Goal: Information Seeking & Learning: Learn about a topic

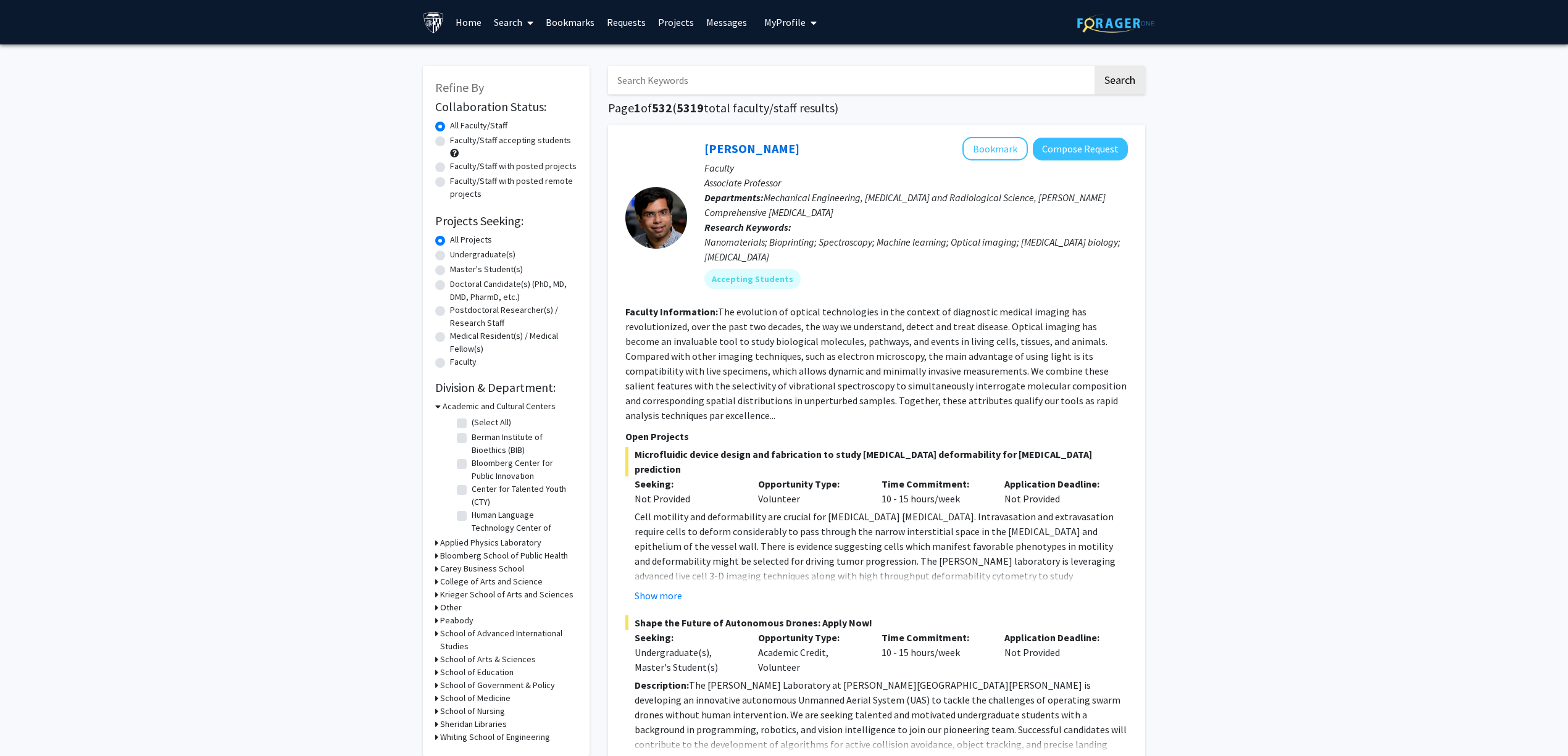
click at [703, 89] on input "Search Keywords" at bounding box center [850, 80] width 485 height 29
type input "[PERSON_NAME]"
drag, startPoint x: 1149, startPoint y: 89, endPoint x: 1139, endPoint y: 85, distance: 10.8
click at [1137, 81] on button "Search" at bounding box center [1119, 80] width 51 height 29
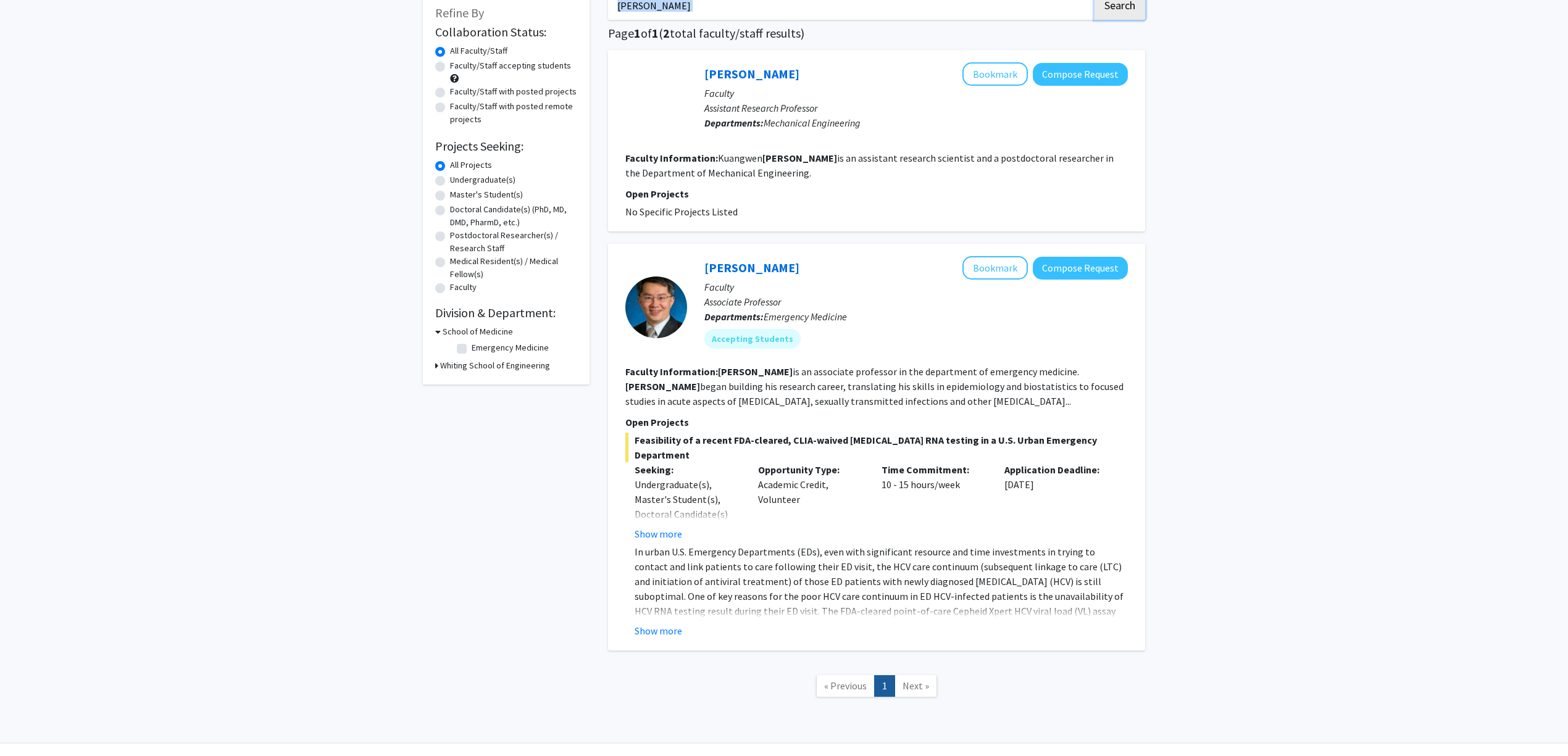
scroll to position [90, 0]
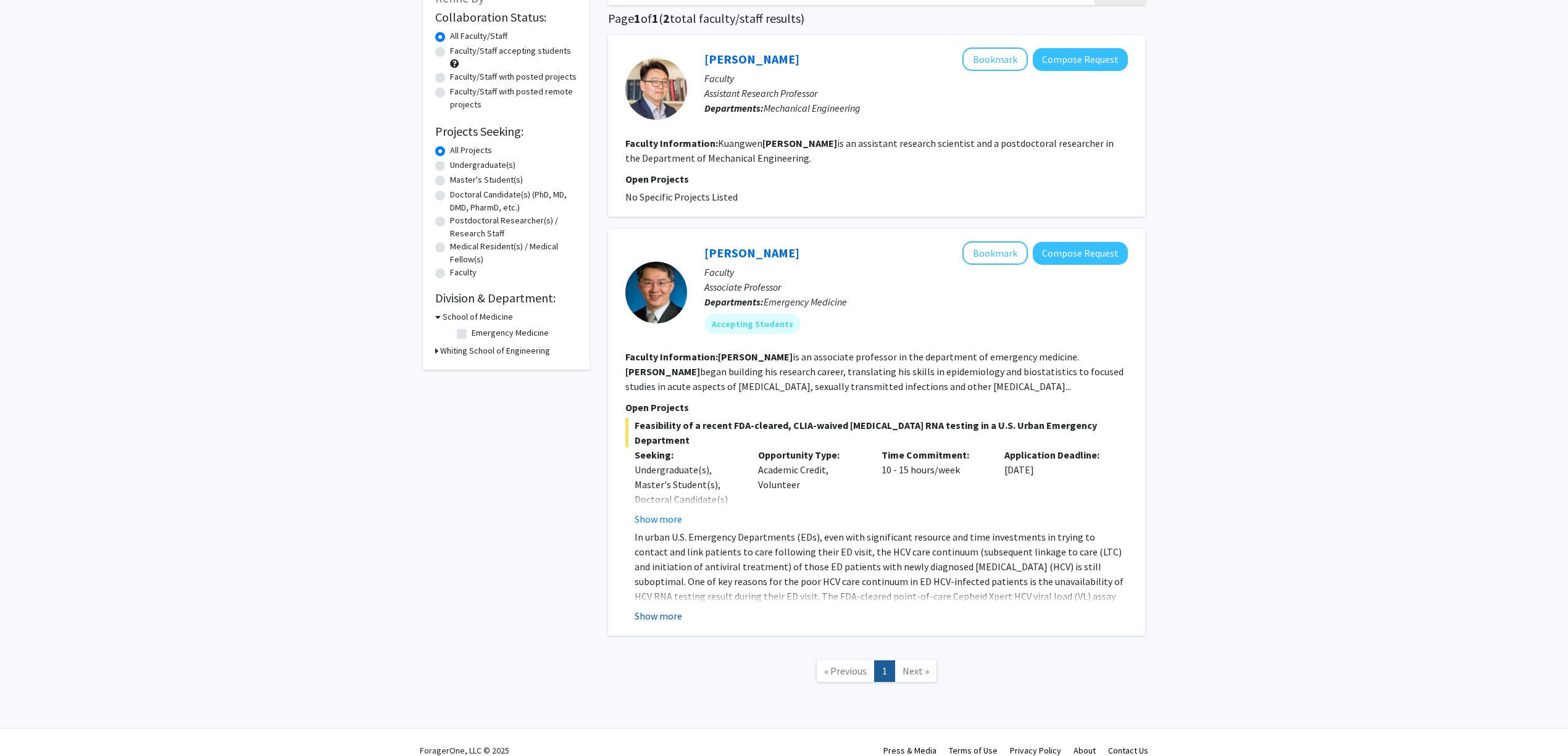
click at [678, 609] on button "Show more" at bounding box center [659, 617] width 48 height 15
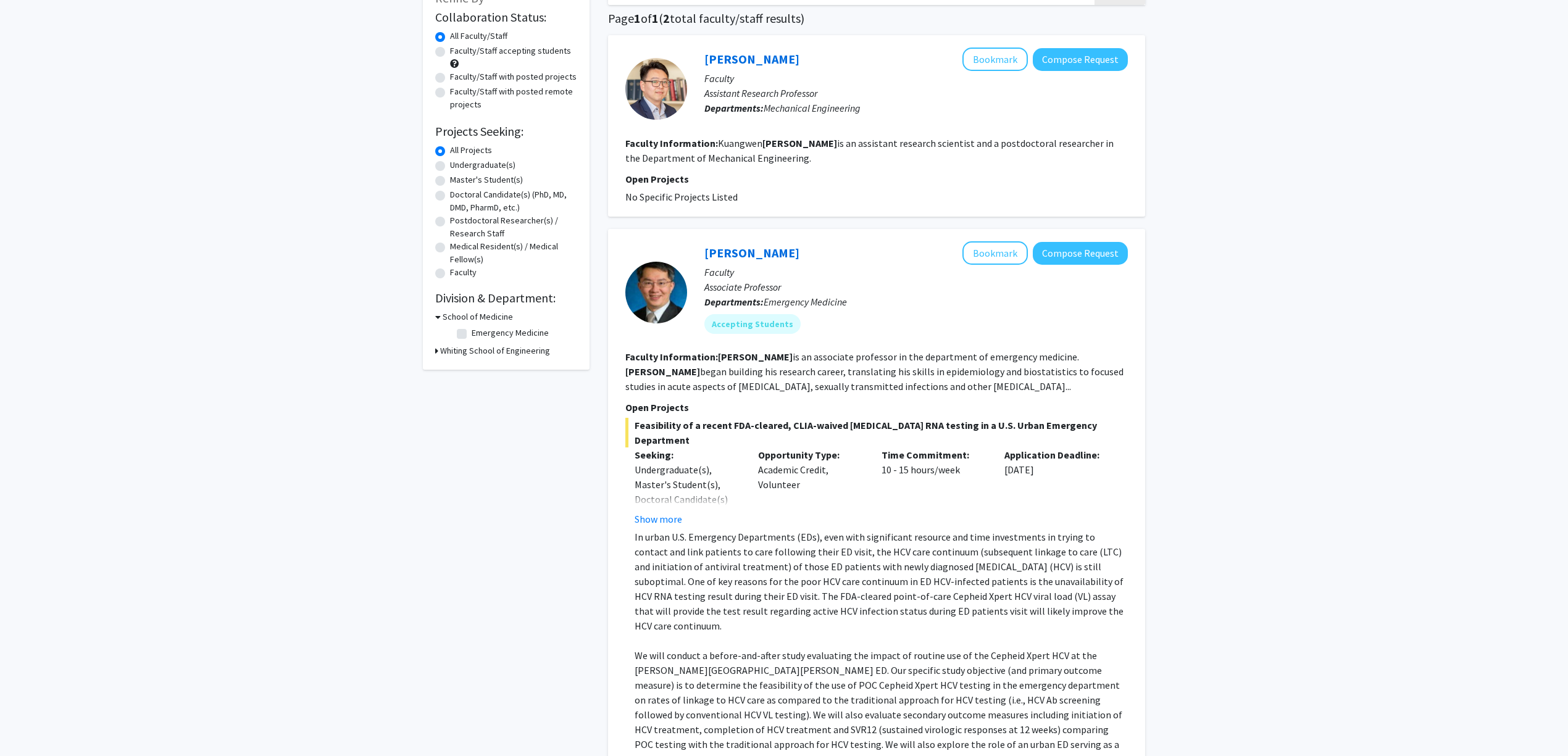
click at [771, 257] on link "[PERSON_NAME]" at bounding box center [752, 253] width 95 height 15
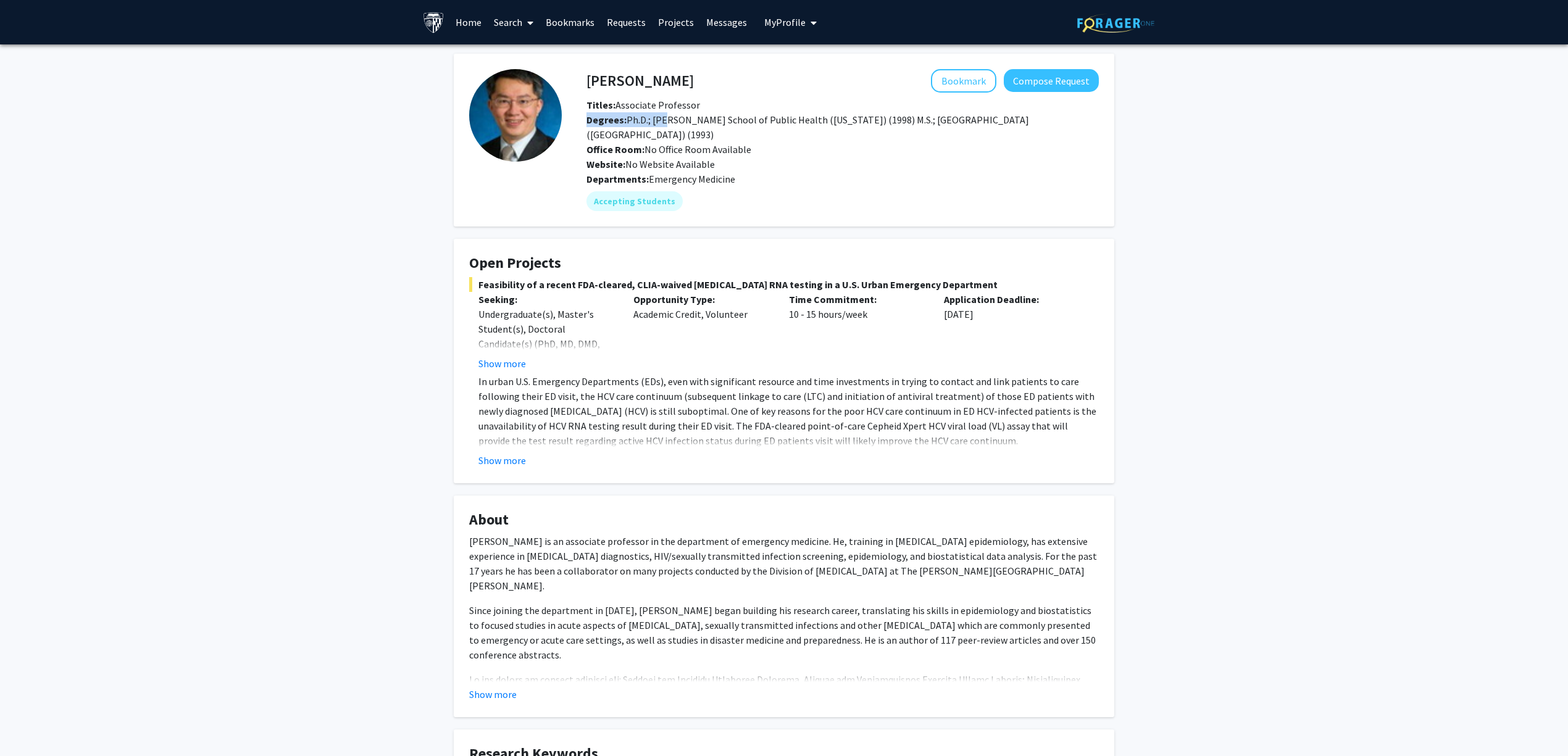
drag, startPoint x: 662, startPoint y: 114, endPoint x: 796, endPoint y: 104, distance: 134.4
click at [793, 104] on div "Titles: Associate Professor Degrees: Ph.D.; [PERSON_NAME] School of Public Heal…" at bounding box center [843, 135] width 531 height 74
click at [798, 104] on div "Titles: Associate Professor" at bounding box center [843, 105] width 531 height 15
drag, startPoint x: 758, startPoint y: 129, endPoint x: 887, endPoint y: 108, distance: 130.7
click at [887, 108] on div "Titles: Associate Professor Degrees: Ph.D.; [PERSON_NAME] School of Public Heal…" at bounding box center [843, 135] width 531 height 74
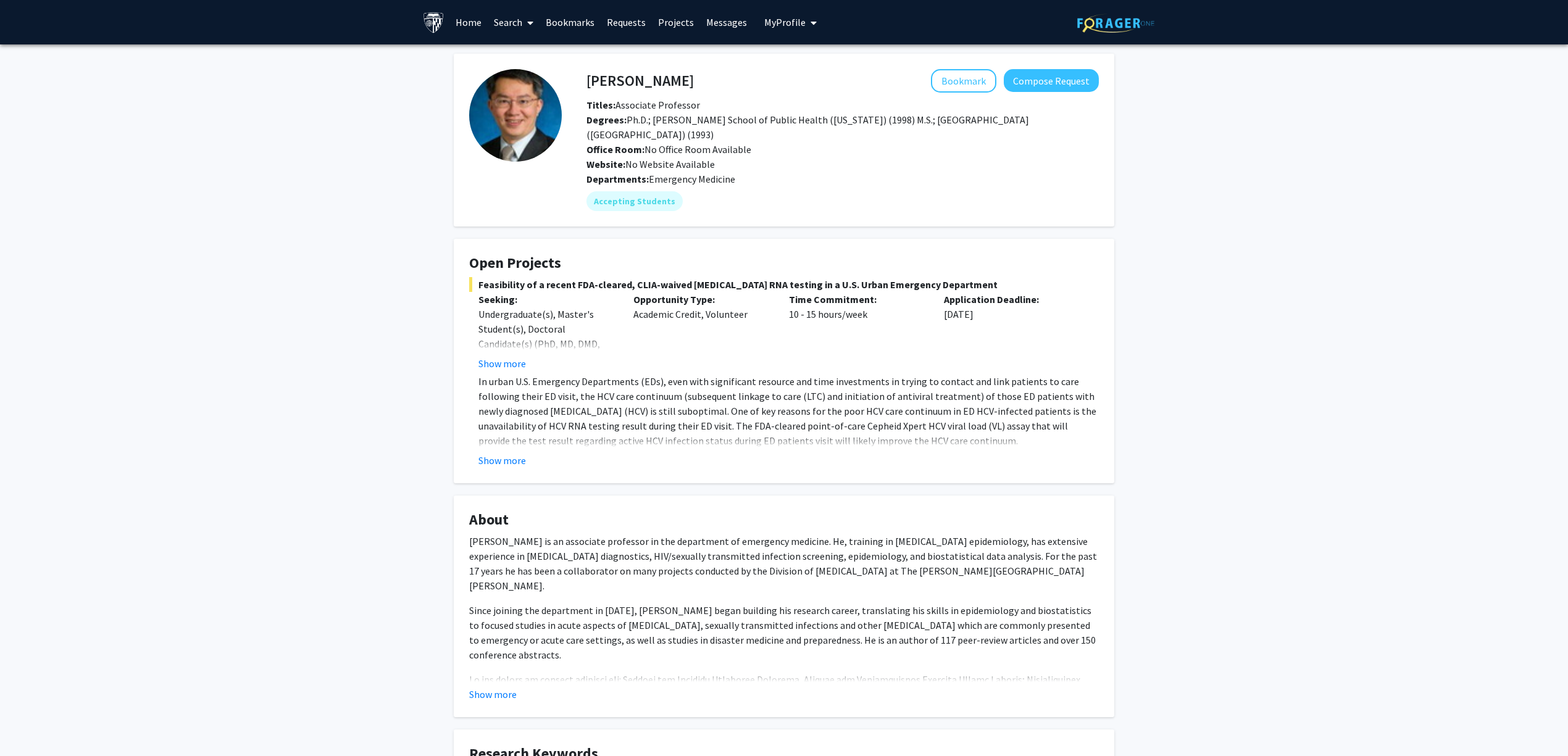
click at [887, 108] on div "Titles: Associate Professor" at bounding box center [843, 105] width 531 height 15
click at [853, 126] on div "Degrees: Ph.D.; [PERSON_NAME] School of Public Health ([US_STATE]) (1998) M.S.;…" at bounding box center [843, 127] width 531 height 30
drag, startPoint x: 964, startPoint y: 115, endPoint x: 983, endPoint y: 112, distance: 19.2
click at [983, 114] on span "Degrees: Ph.D.; [PERSON_NAME] School of Public Health ([US_STATE]) (1998) M.S.;…" at bounding box center [807, 127] width 443 height 27
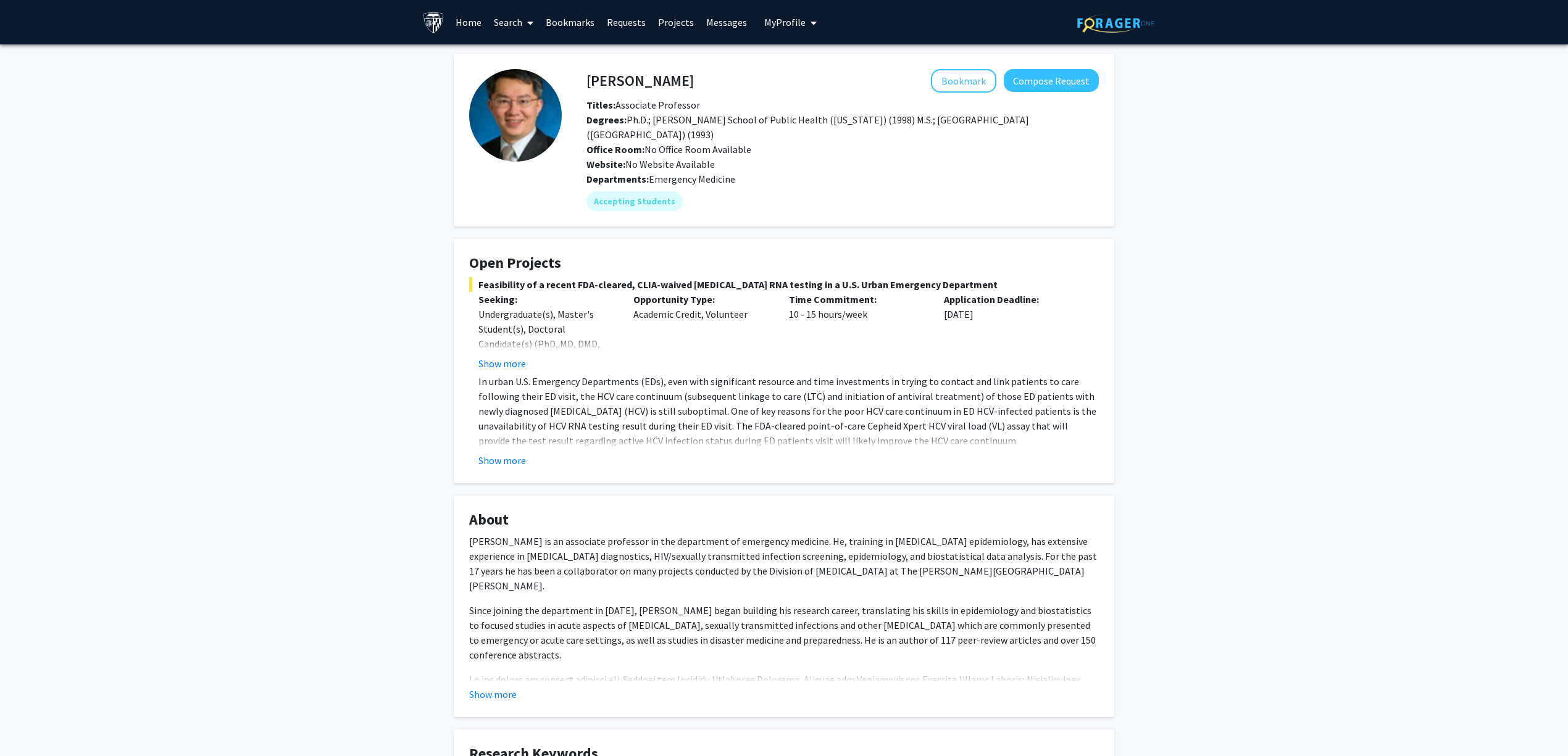
drag, startPoint x: 739, startPoint y: 132, endPoint x: 627, endPoint y: 129, distance: 112.0
click at [627, 129] on div "Degrees: Ph.D.; [PERSON_NAME] School of Public Health ([US_STATE]) (1998) M.S.;…" at bounding box center [843, 127] width 531 height 30
click at [627, 129] on span "Degrees: Ph.D.; [PERSON_NAME] School of Public Health ([US_STATE]) (1998) M.S.;…" at bounding box center [807, 127] width 443 height 27
click at [644, 57] on fg-card "[PERSON_NAME] Bookmark Compose Request Titles: Associate Professor Degrees: Ph.…" at bounding box center [784, 139] width 660 height 173
click at [646, 72] on h4 "[PERSON_NAME]" at bounding box center [639, 80] width 108 height 23
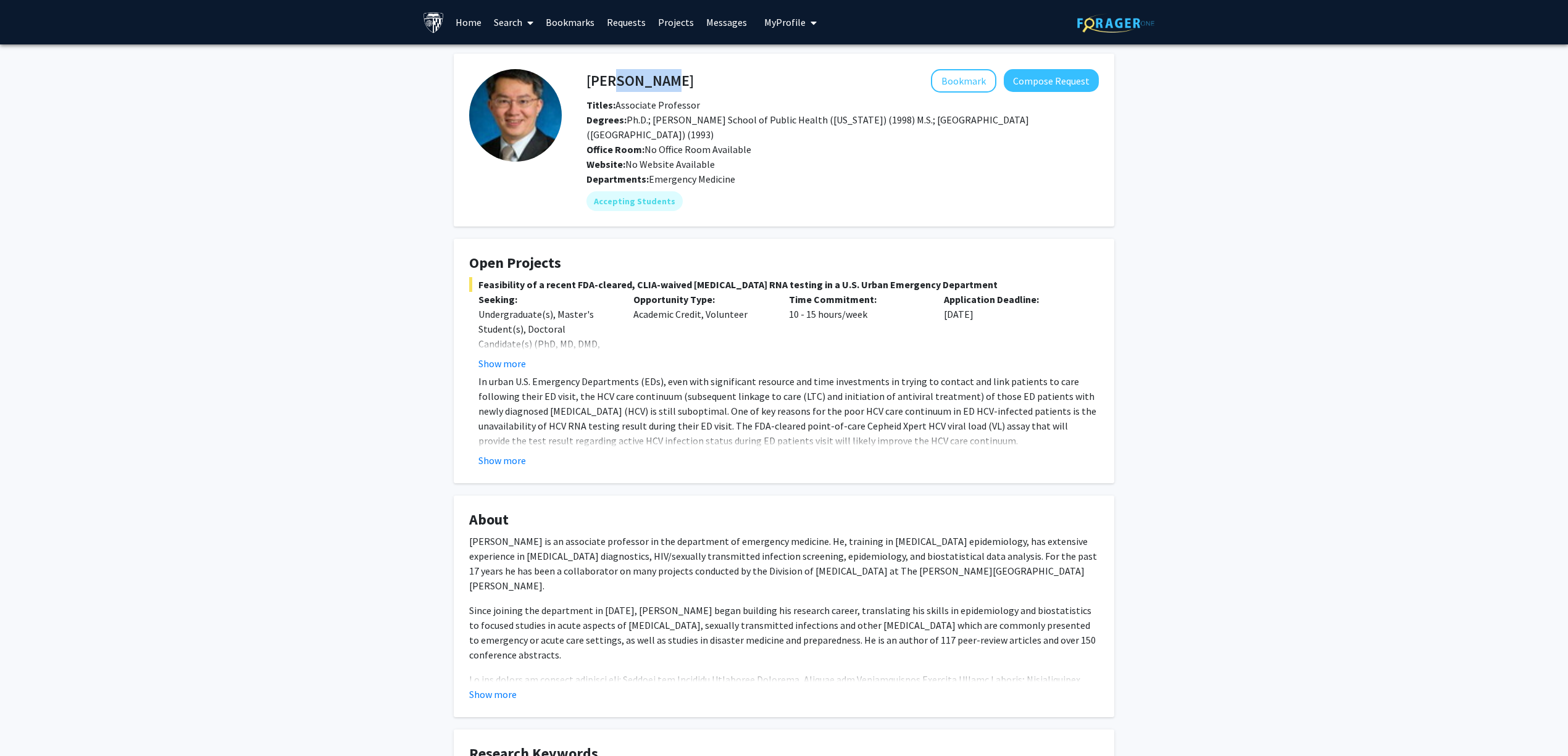
click at [646, 72] on h4 "[PERSON_NAME]" at bounding box center [639, 80] width 108 height 23
copy h4 "[PERSON_NAME]"
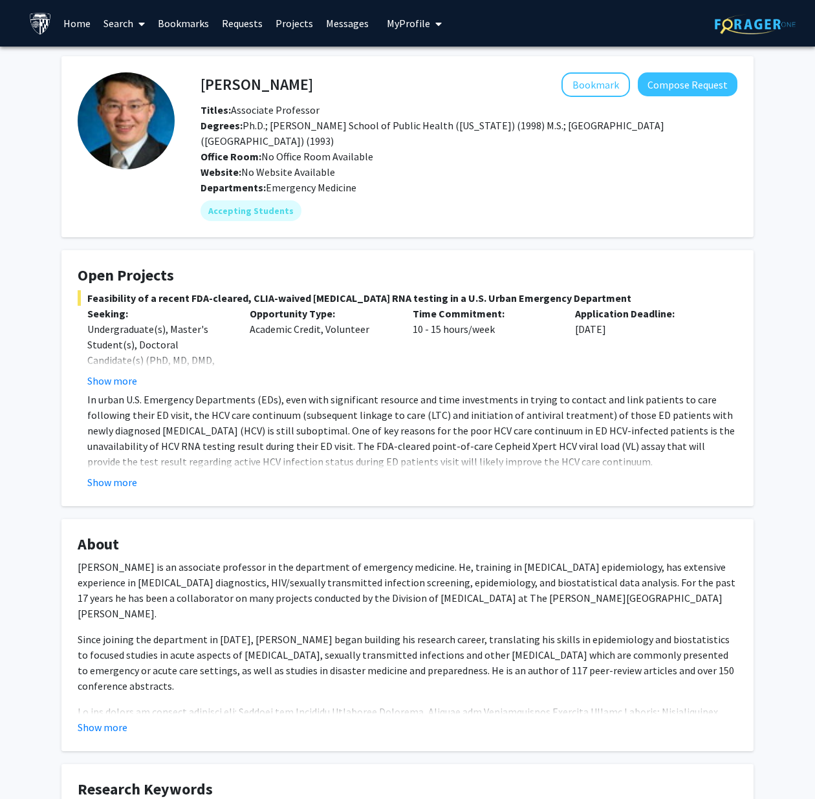
click at [120, 471] on fg-read-more "In urban U.S. Emergency Departments (EDs), even with significant resource and t…" at bounding box center [408, 441] width 660 height 98
click at [129, 475] on button "Show more" at bounding box center [112, 483] width 50 height 16
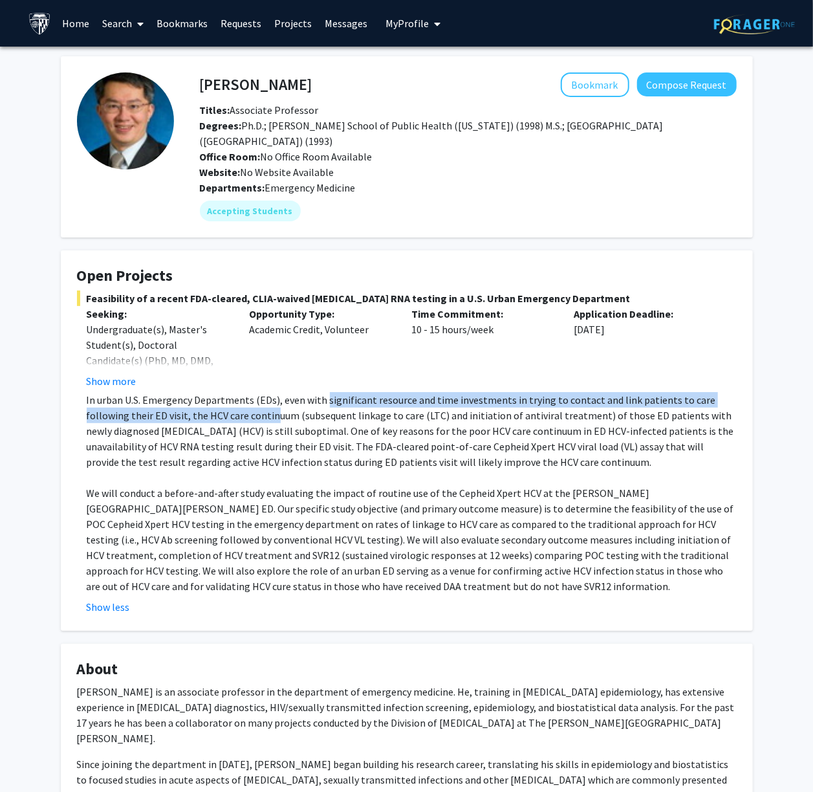
drag, startPoint x: 231, startPoint y: 414, endPoint x: 324, endPoint y: 395, distance: 95.1
click at [324, 395] on p "In urban U.S. Emergency Departments (EDs), even with significant resource and t…" at bounding box center [412, 431] width 650 height 78
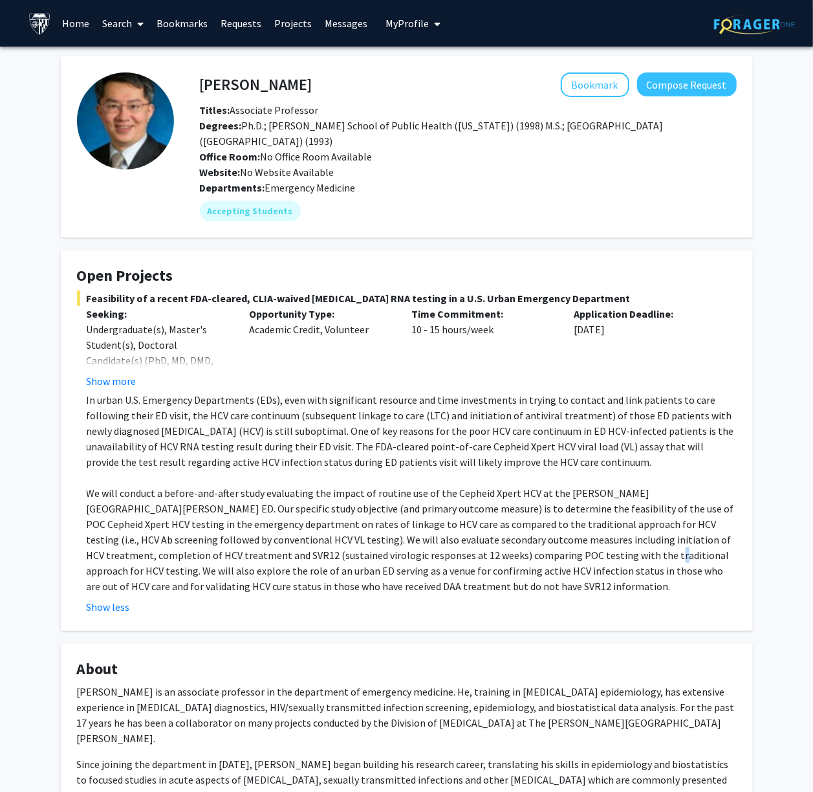
click at [510, 551] on p "We will conduct a before-and-after study evaluating the impact of routine use o…" at bounding box center [412, 539] width 650 height 109
click at [154, 411] on p "In urban U.S. Emergency Departments (EDs), even with significant resource and t…" at bounding box center [412, 431] width 650 height 78
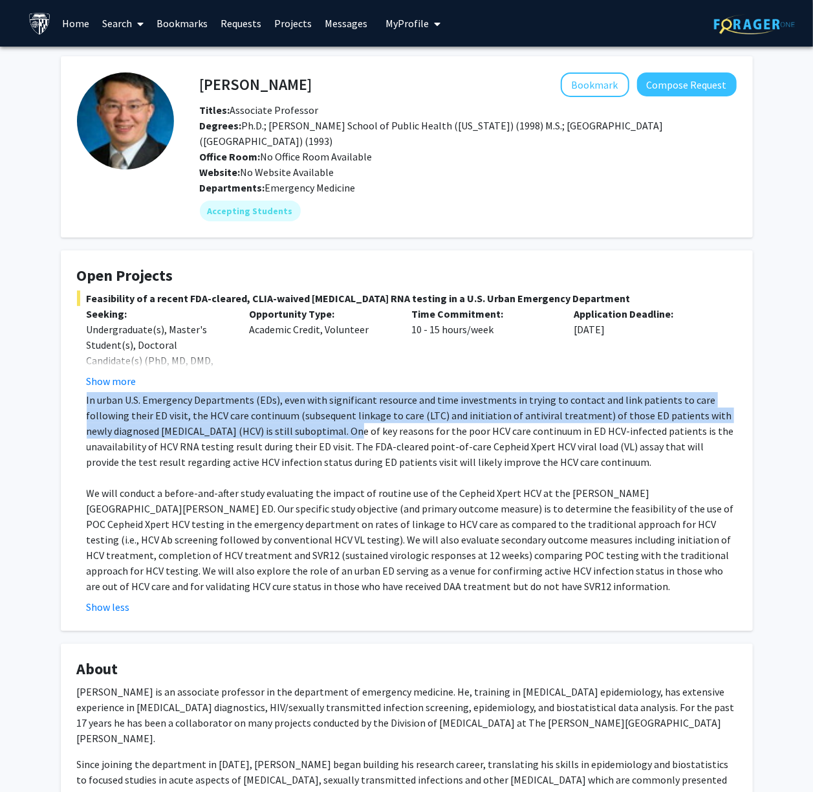
drag, startPoint x: 83, startPoint y: 398, endPoint x: 261, endPoint y: 433, distance: 181.3
click at [261, 433] on fg-read-more "In urban U.S. Emergency Departments (EDs), even with significant resource and t…" at bounding box center [407, 503] width 660 height 222
copy p "In urban U.S. Emergency Departments (EDs), even with significant resource and t…"
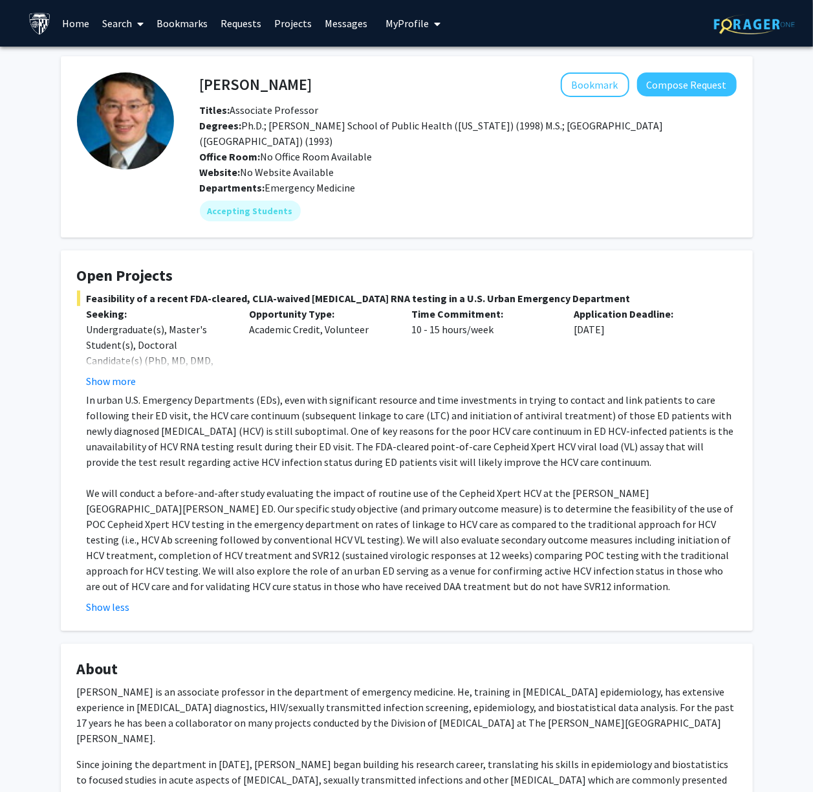
click at [521, 384] on div "Time Commitment: 10 - 15 hours/week" at bounding box center [483, 347] width 162 height 83
drag, startPoint x: 547, startPoint y: 411, endPoint x: 555, endPoint y: 413, distance: 7.9
click at [554, 413] on p "In urban U.S. Emergency Departments (EDs), even with significant resource and t…" at bounding box center [412, 431] width 650 height 78
click at [555, 413] on p "In urban U.S. Emergency Departments (EDs), even with significant resource and t…" at bounding box center [412, 431] width 650 height 78
drag, startPoint x: 410, startPoint y: 417, endPoint x: 471, endPoint y: 415, distance: 61.5
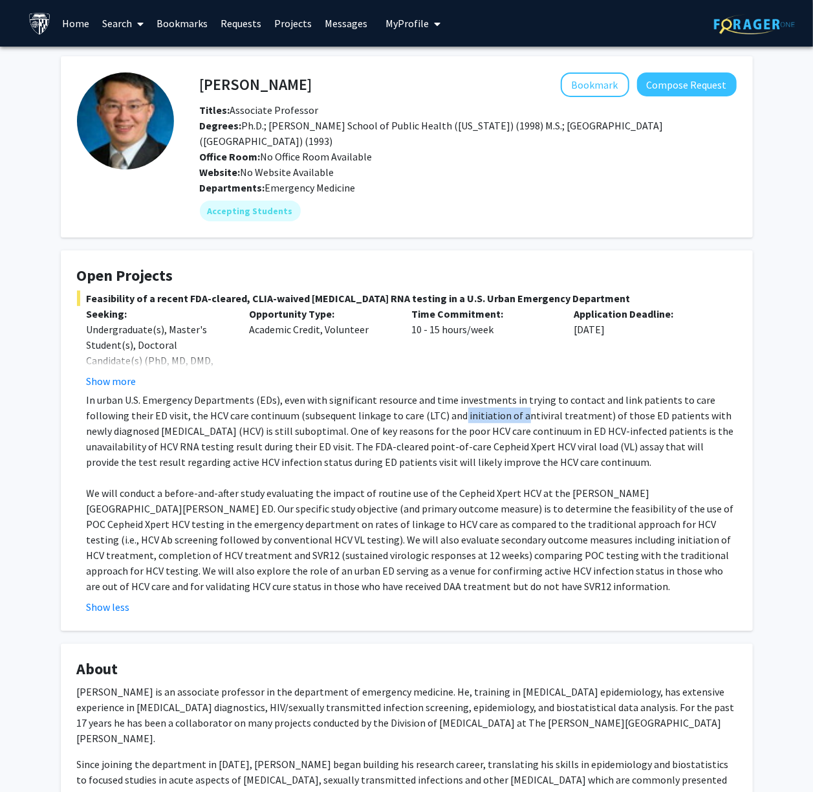
click at [471, 415] on p "In urban U.S. Emergency Departments (EDs), even with significant resource and t…" at bounding box center [412, 431] width 650 height 78
drag, startPoint x: 510, startPoint y: 460, endPoint x: 267, endPoint y: 435, distance: 243.8
click at [267, 435] on p "In urban U.S. Emergency Departments (EDs), even with significant resource and t…" at bounding box center [412, 431] width 650 height 78
copy p "One of key reasons for the poor HCV care continuum in ED HCV-infected patients …"
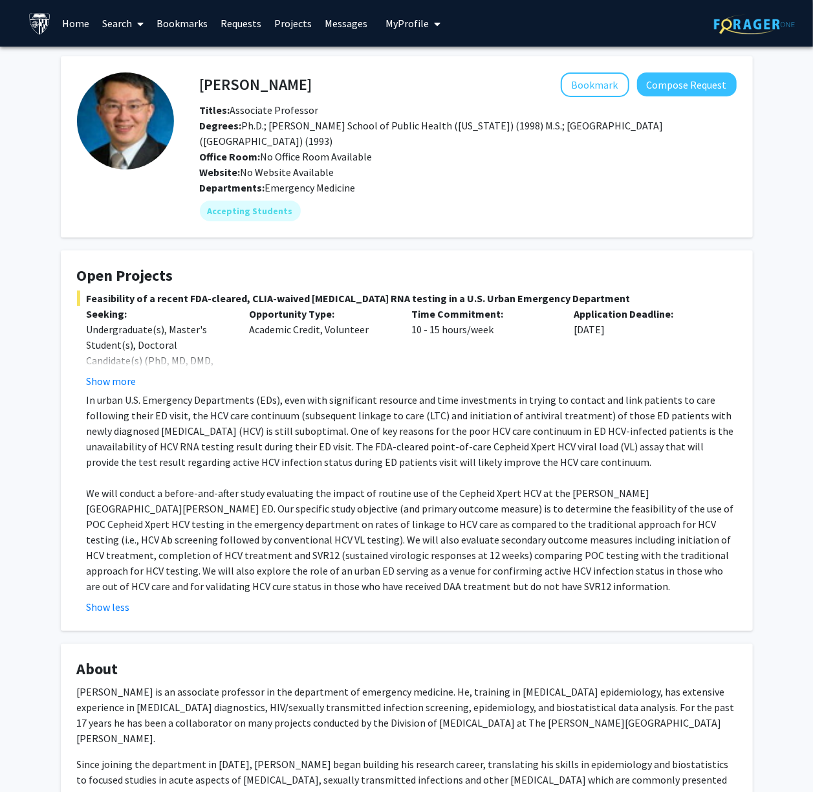
click at [276, 440] on p "In urban U.S. Emergency Departments (EDs), even with significant resource and t…" at bounding box center [412, 431] width 650 height 78
drag, startPoint x: 418, startPoint y: 443, endPoint x: 521, endPoint y: 448, distance: 103.6
click at [520, 448] on p "In urban U.S. Emergency Departments (EDs), even with significant resource and t…" at bounding box center [412, 431] width 650 height 78
click at [524, 448] on p "In urban U.S. Emergency Departments (EDs), even with significant resource and t…" at bounding box center [412, 431] width 650 height 78
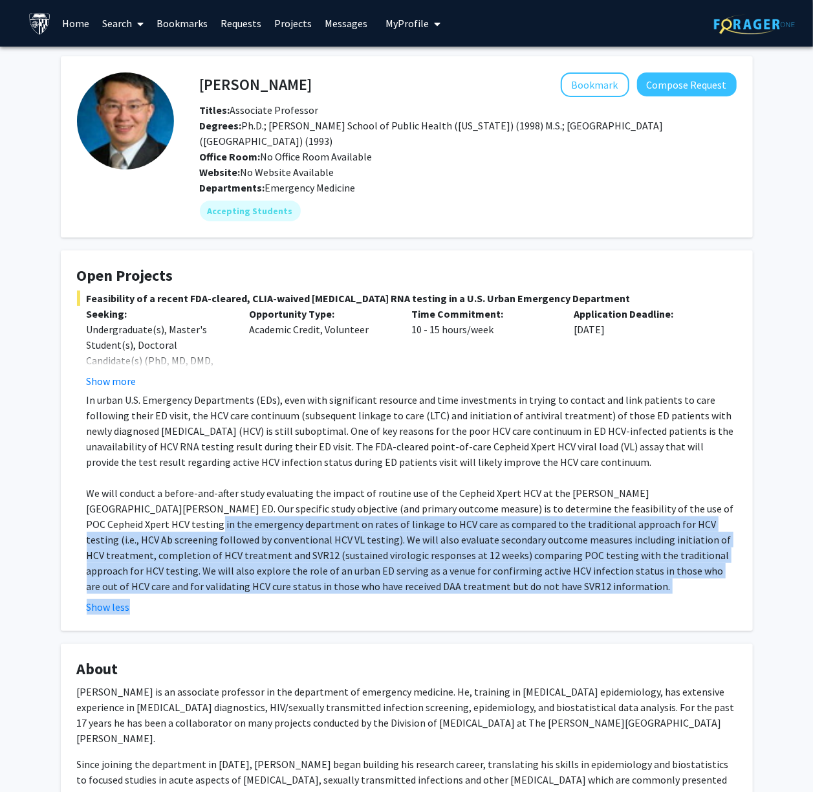
drag, startPoint x: 391, startPoint y: 596, endPoint x: 96, endPoint y: 524, distance: 303.5
click at [96, 524] on fg-read-more "In urban U.S. Emergency Departments (EDs), even with significant resource and t…" at bounding box center [407, 503] width 660 height 222
click at [96, 524] on p "We will conduct a before-and-after study evaluating the impact of routine use o…" at bounding box center [412, 539] width 650 height 109
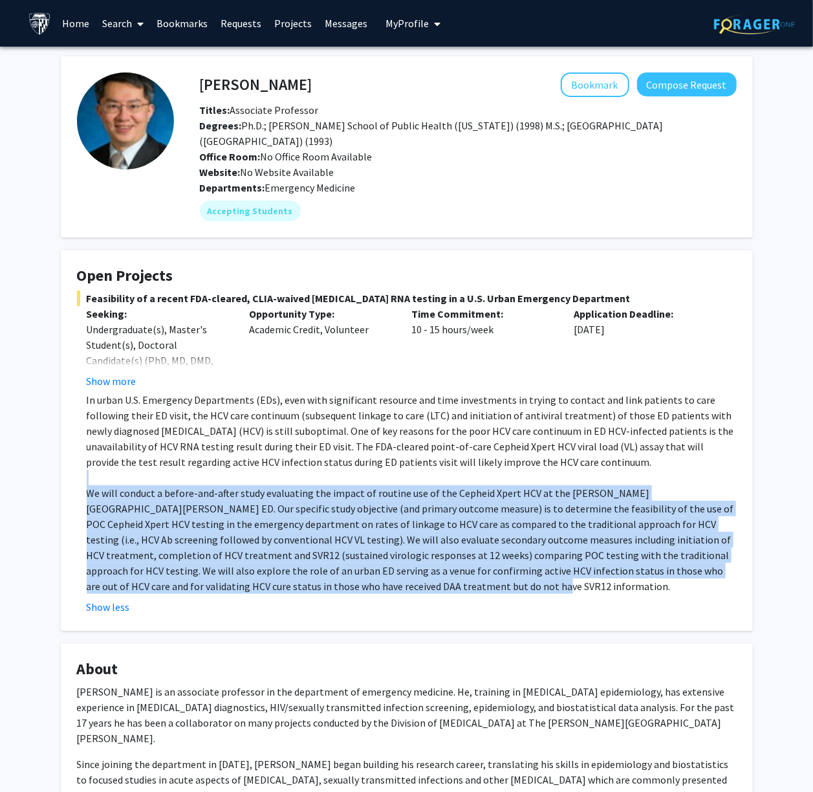
drag, startPoint x: 75, startPoint y: 480, endPoint x: 393, endPoint y: 583, distance: 334.4
click at [393, 583] on fg-card "Open Projects Feasibility of a recent FDA-cleared, CLIA-waived [MEDICAL_DATA] R…" at bounding box center [407, 440] width 692 height 380
click at [395, 583] on p "We will conduct a before-and-after study evaluating the impact of routine use o…" at bounding box center [412, 539] width 650 height 109
click at [406, 587] on p "We will conduct a before-and-after study evaluating the impact of routine use o…" at bounding box center [412, 539] width 650 height 109
drag, startPoint x: 406, startPoint y: 587, endPoint x: 73, endPoint y: 488, distance: 347.7
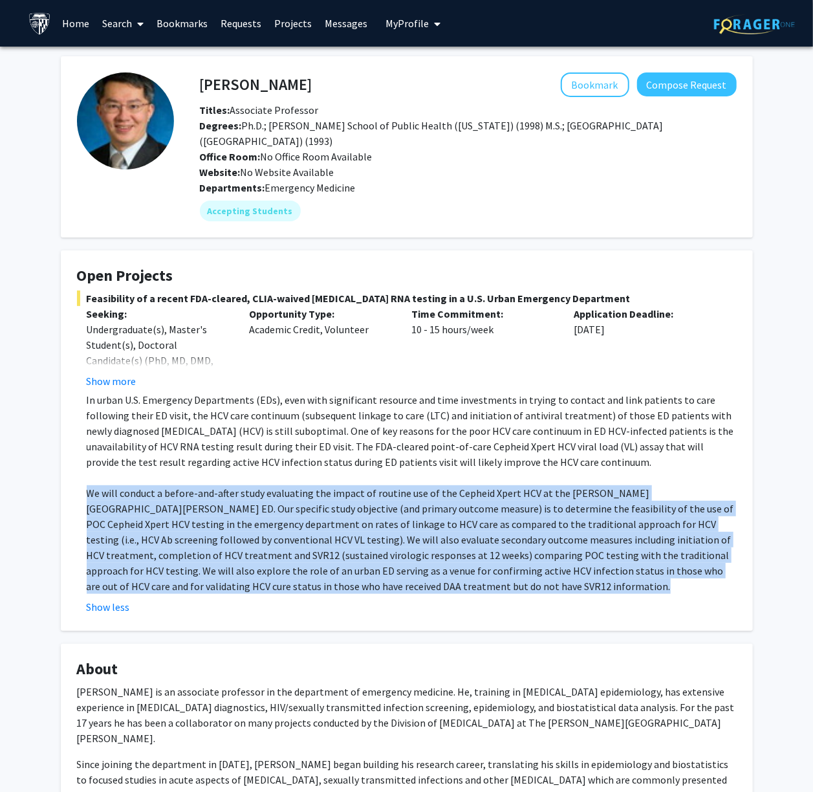
click at [73, 488] on fg-card "Open Projects Feasibility of a recent FDA-cleared, CLIA-waived [MEDICAL_DATA] R…" at bounding box center [407, 440] width 692 height 380
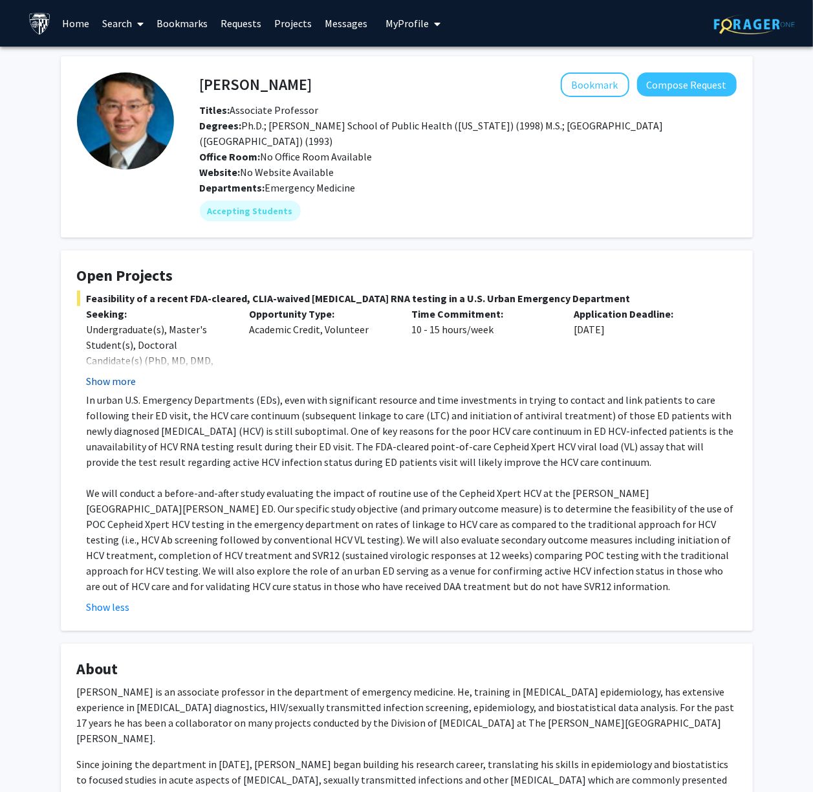
click at [133, 382] on div "Show more" at bounding box center [158, 381] width 143 height 16
click at [124, 383] on button "Show more" at bounding box center [112, 381] width 50 height 16
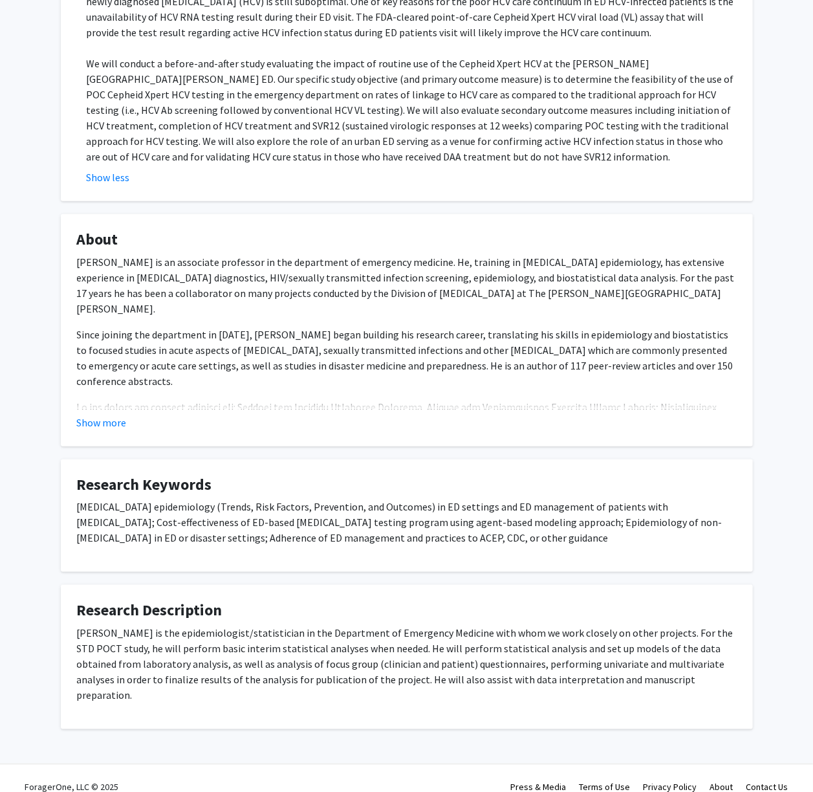
scroll to position [446, 0]
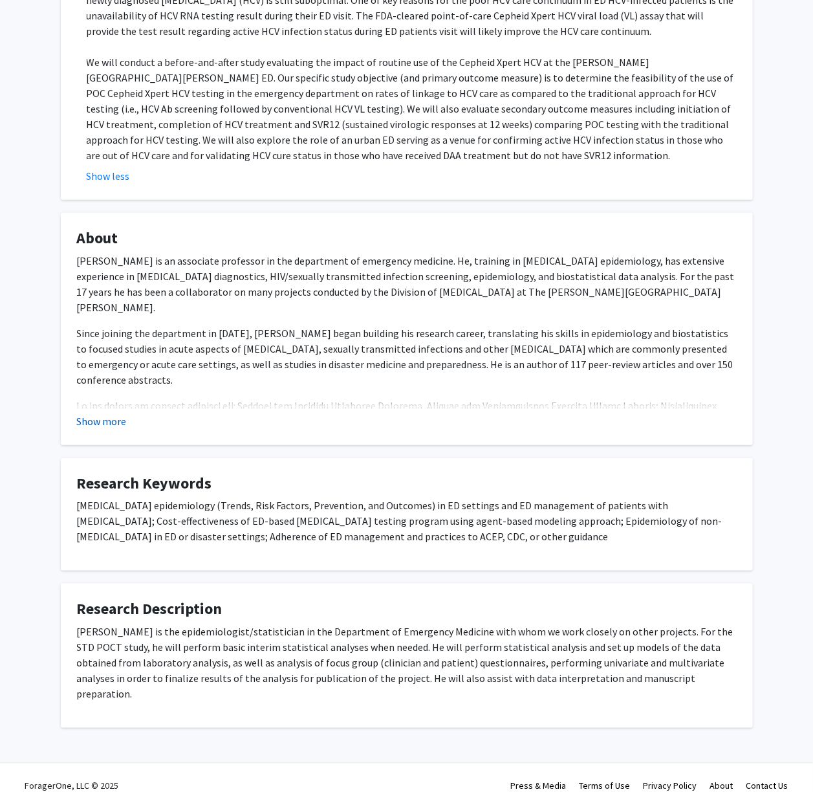
click at [107, 419] on button "Show more" at bounding box center [102, 421] width 50 height 16
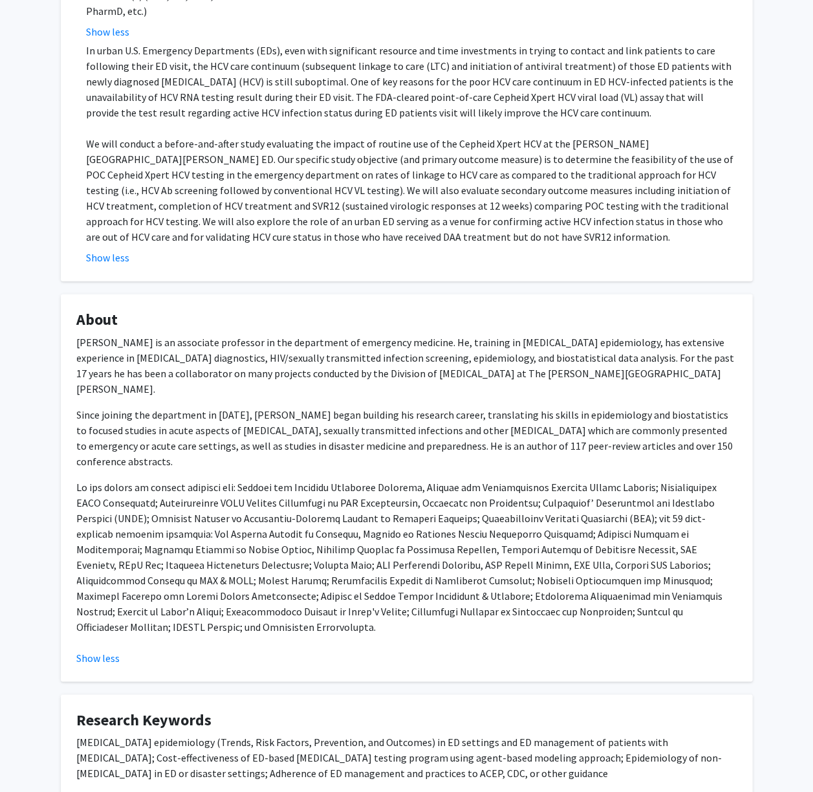
scroll to position [360, 0]
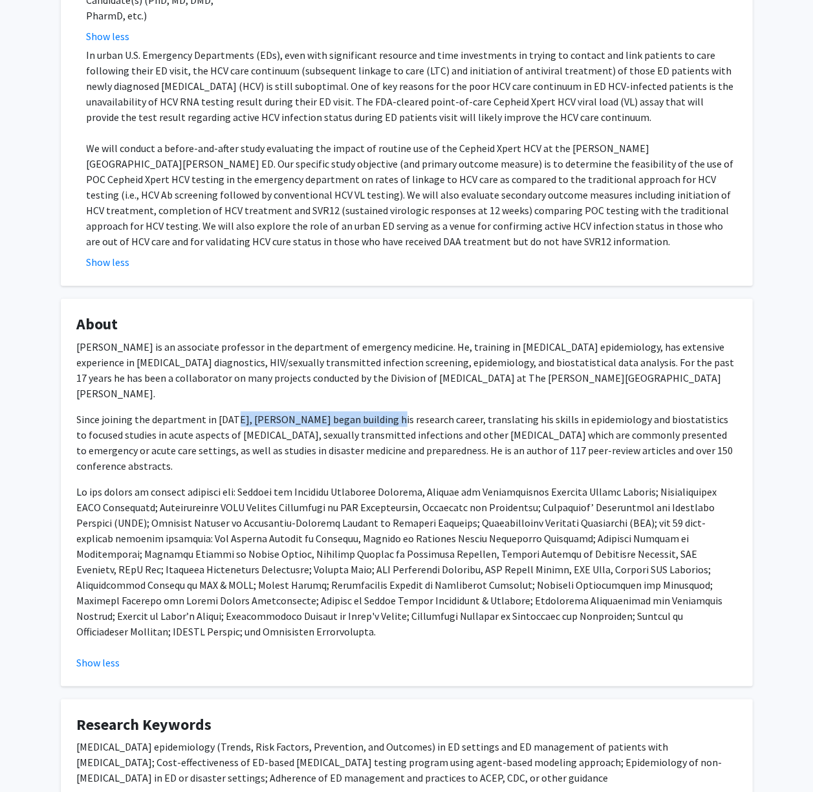
drag, startPoint x: 325, startPoint y: 396, endPoint x: 536, endPoint y: 410, distance: 211.3
click at [498, 413] on p "Since joining the department in [DATE], [PERSON_NAME] began building his resear…" at bounding box center [407, 442] width 660 height 62
drag, startPoint x: 536, startPoint y: 410, endPoint x: 526, endPoint y: 407, distance: 9.6
click at [526, 411] on p "Since joining the department in [DATE], [PERSON_NAME] began building his resear…" at bounding box center [407, 442] width 660 height 62
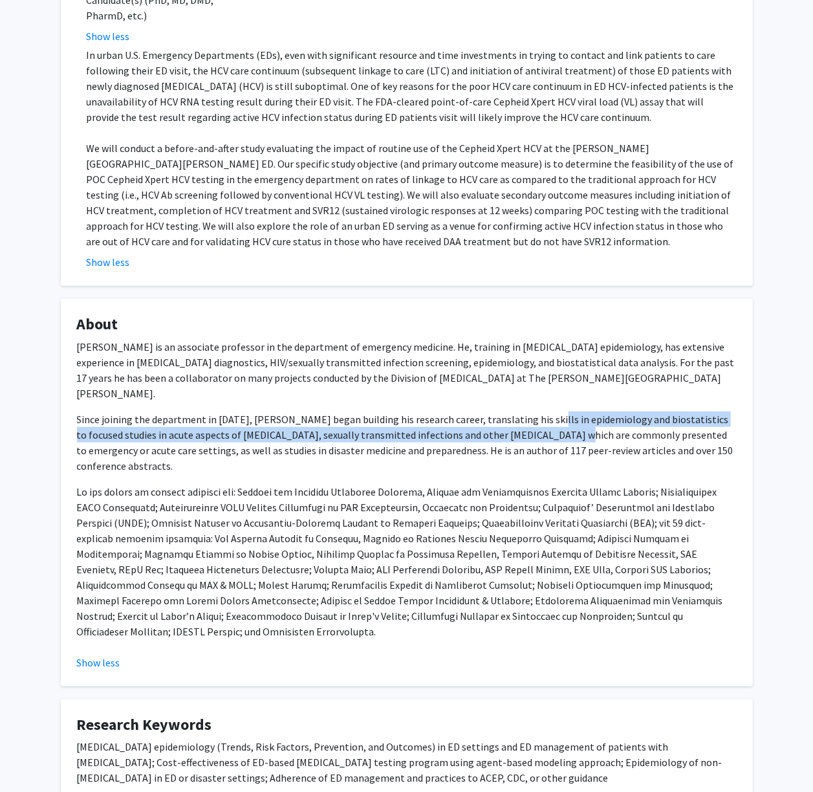
click at [531, 413] on p "Since joining the department in [DATE], [PERSON_NAME] began building his resear…" at bounding box center [407, 442] width 660 height 62
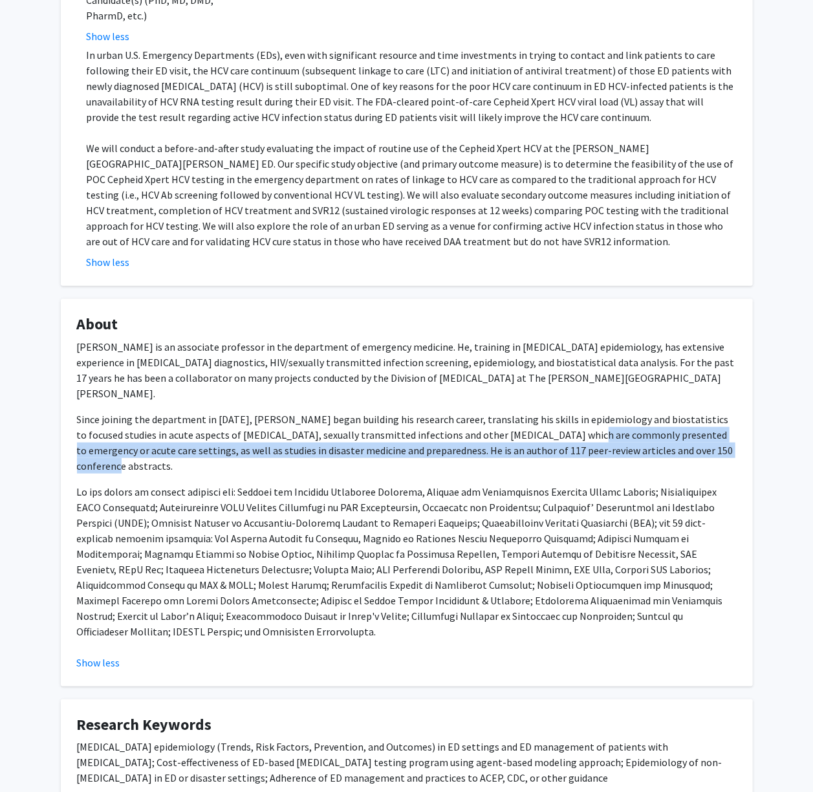
drag, startPoint x: 711, startPoint y: 440, endPoint x: 548, endPoint y: 411, distance: 165.5
click at [549, 411] on p "Since joining the department in [DATE], [PERSON_NAME] began building his resear…" at bounding box center [407, 442] width 660 height 62
click at [548, 411] on p "Since joining the department in [DATE], [PERSON_NAME] began building his resear…" at bounding box center [407, 442] width 660 height 62
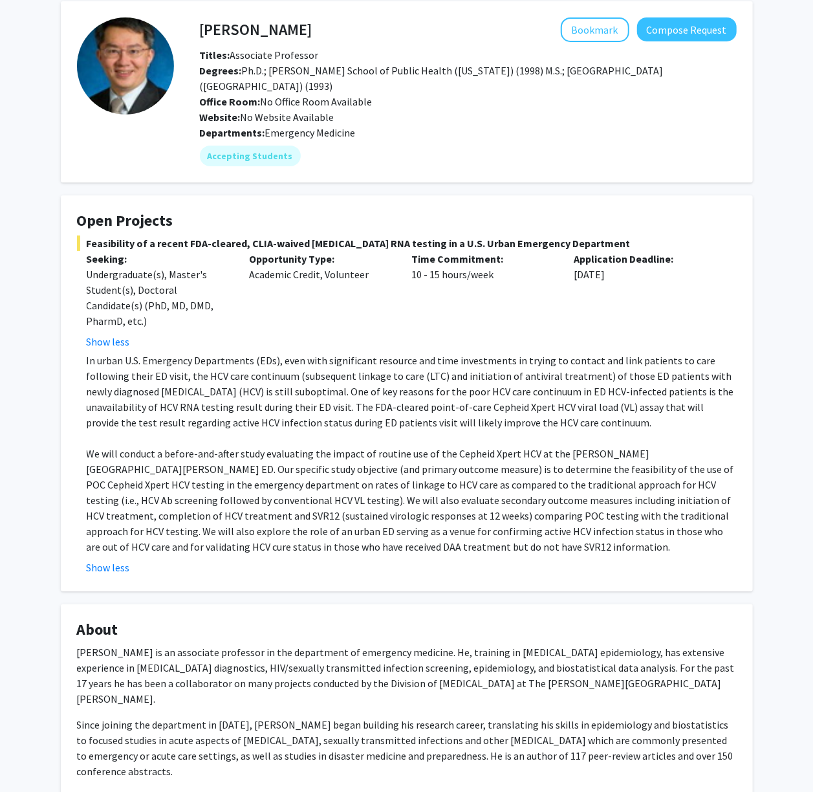
scroll to position [16, 0]
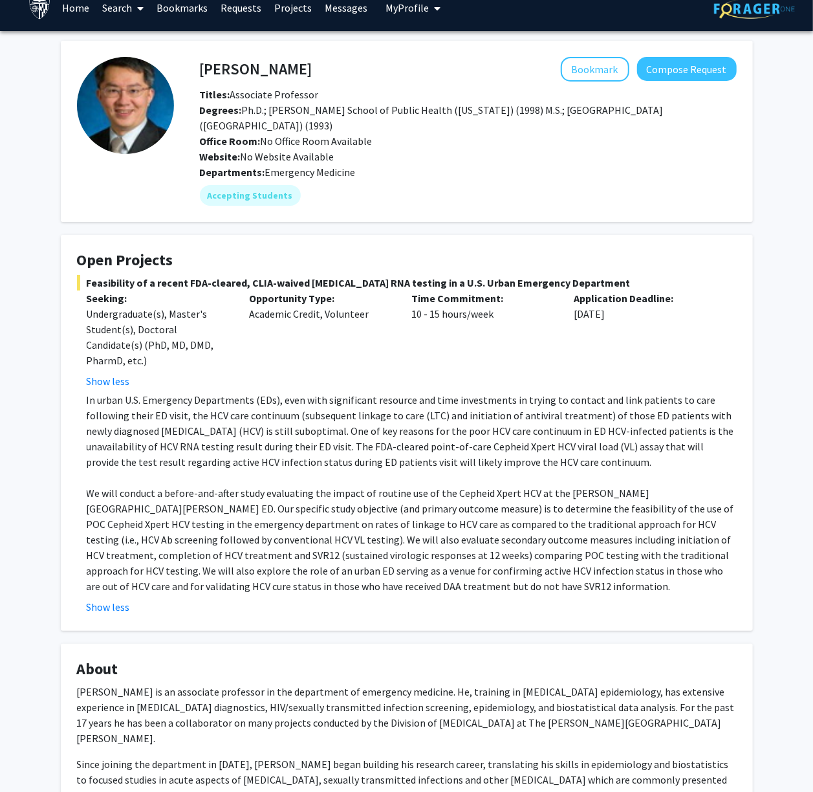
click at [300, 278] on span "Feasibility of a recent FDA-cleared, CLIA-waived [MEDICAL_DATA] RNA testing in …" at bounding box center [407, 283] width 660 height 16
click at [299, 278] on span "Feasibility of a recent FDA-cleared, CLIA-waived [MEDICAL_DATA] RNA testing in …" at bounding box center [407, 283] width 660 height 16
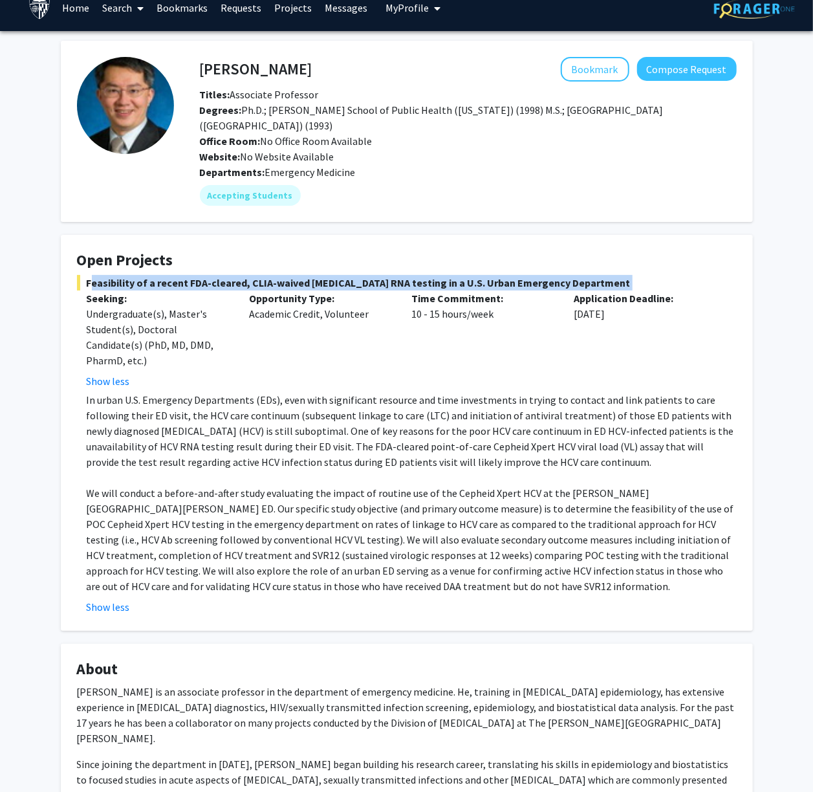
click at [299, 278] on span "Feasibility of a recent FDA-cleared, CLIA-waived [MEDICAL_DATA] RNA testing in …" at bounding box center [407, 283] width 660 height 16
click at [327, 283] on span "Feasibility of a recent FDA-cleared, CLIA-waived [MEDICAL_DATA] RNA testing in …" at bounding box center [407, 283] width 660 height 16
click at [341, 280] on span "Feasibility of a recent FDA-cleared, CLIA-waived [MEDICAL_DATA] RNA testing in …" at bounding box center [407, 283] width 660 height 16
drag, startPoint x: 649, startPoint y: 281, endPoint x: 338, endPoint y: 286, distance: 311.8
click at [338, 286] on span "Feasibility of a recent FDA-cleared, CLIA-waived [MEDICAL_DATA] RNA testing in …" at bounding box center [407, 283] width 660 height 16
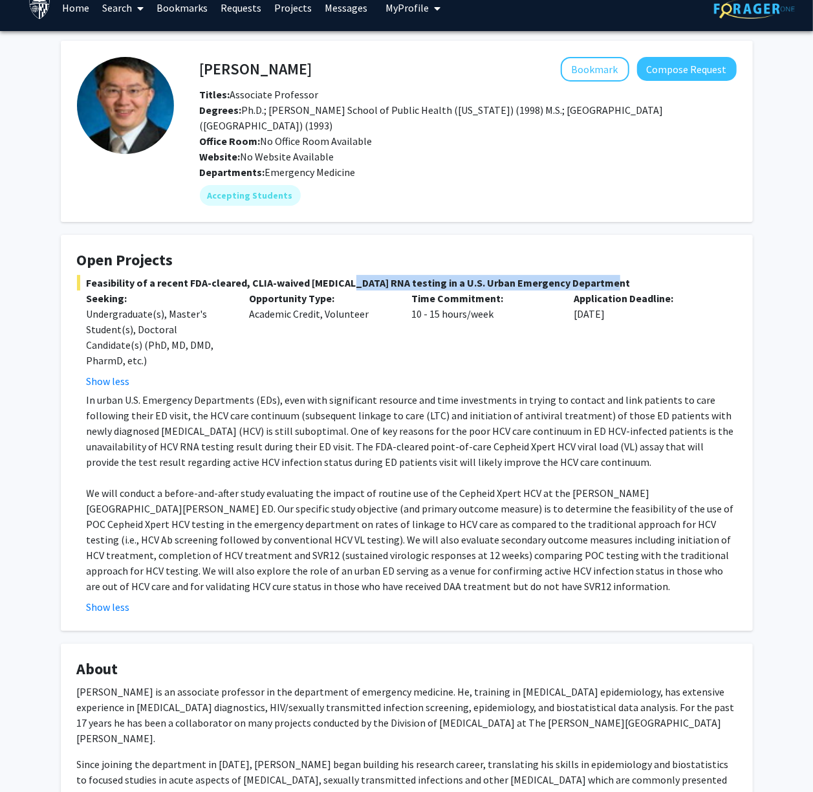
click at [338, 286] on span "Feasibility of a recent FDA-cleared, CLIA-waived [MEDICAL_DATA] RNA testing in …" at bounding box center [407, 283] width 660 height 16
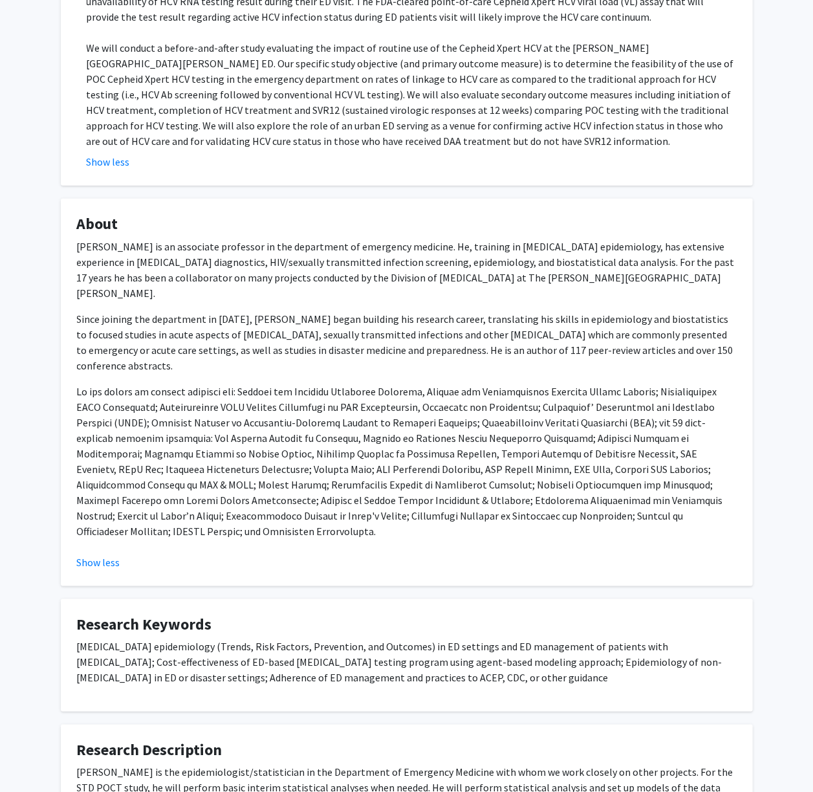
scroll to position [555, 0]
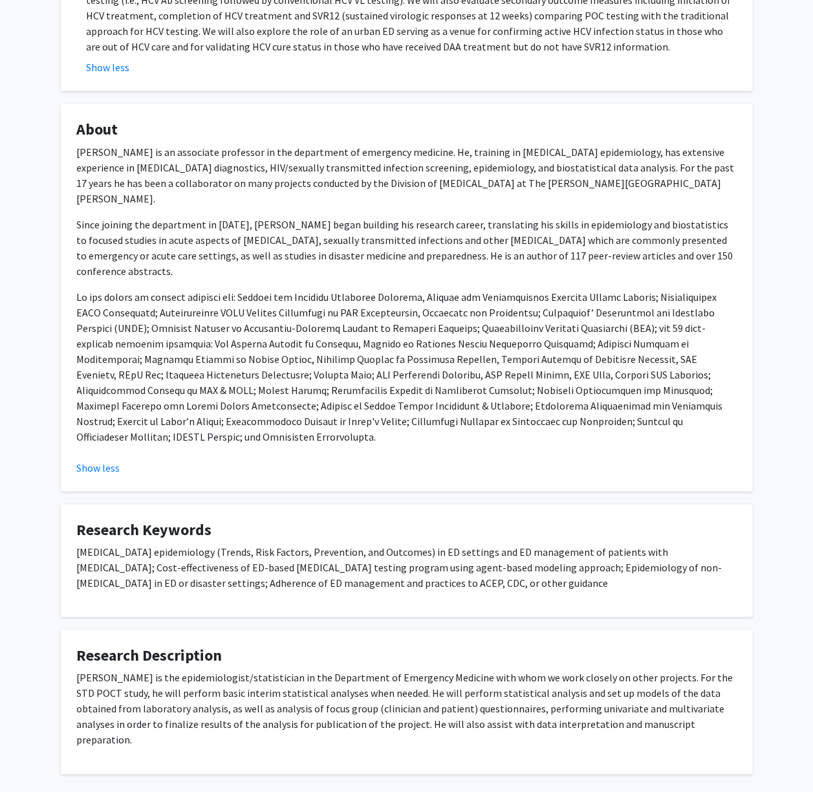
click at [97, 435] on fg-card "About [PERSON_NAME] is an associate professor in the department of emergency me…" at bounding box center [407, 297] width 692 height 387
click at [98, 435] on fg-card "About [PERSON_NAME] is an associate professor in the department of emergency me…" at bounding box center [407, 297] width 692 height 387
click at [112, 429] on fg-card "About [PERSON_NAME] is an associate professor in the department of emergency me…" at bounding box center [407, 297] width 692 height 387
click at [116, 460] on button "Show less" at bounding box center [98, 468] width 43 height 16
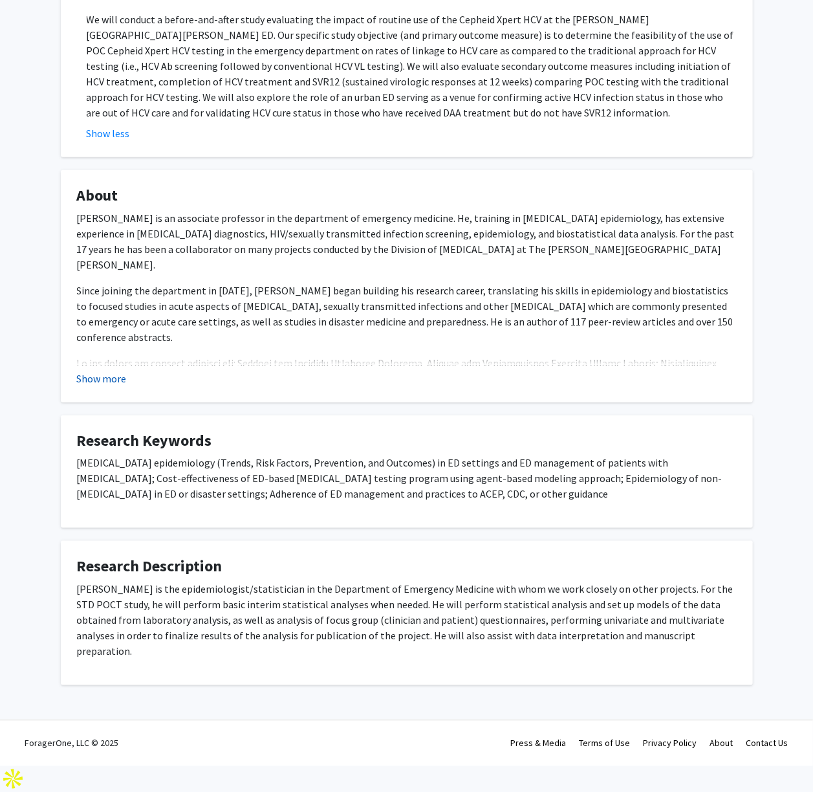
scroll to position [446, 0]
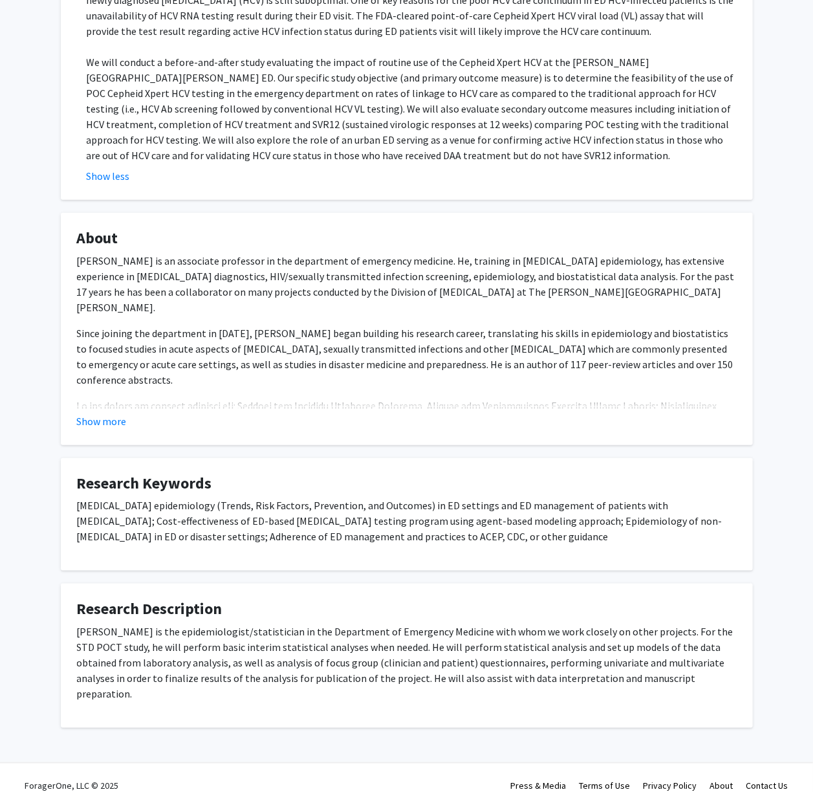
click at [107, 428] on fg-card "About [PERSON_NAME] is an associate professor in the department of emergency me…" at bounding box center [407, 329] width 692 height 232
click at [114, 424] on button "Show more" at bounding box center [102, 421] width 50 height 16
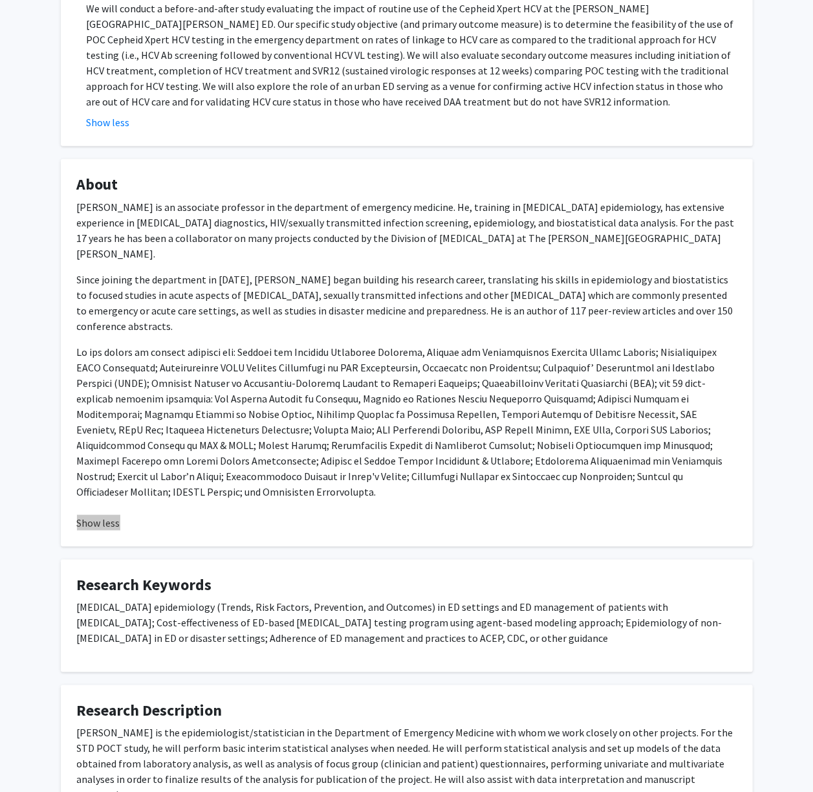
scroll to position [555, 0]
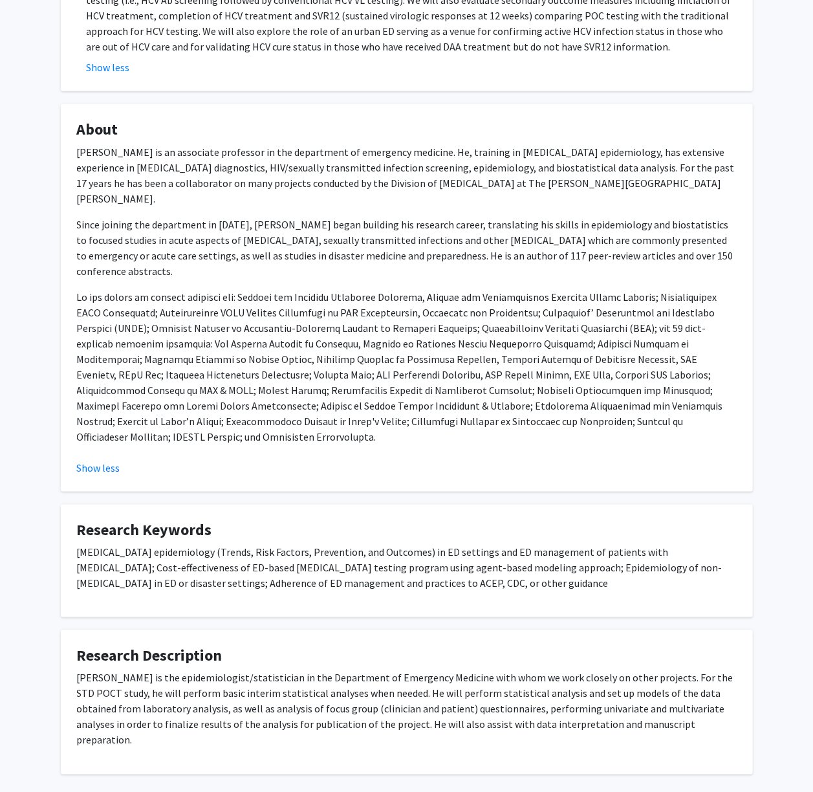
click at [508, 544] on p "[MEDICAL_DATA] epidemiology (Trends, Risk Factors, Prevention, and Outcomes) in…" at bounding box center [407, 567] width 660 height 47
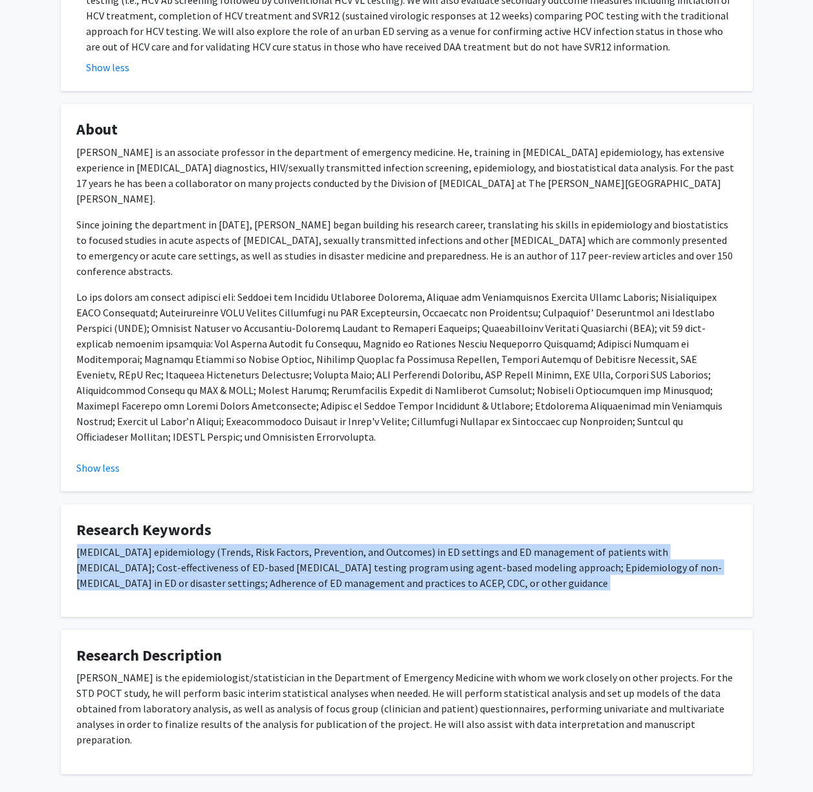
click at [508, 544] on p "[MEDICAL_DATA] epidemiology (Trends, Risk Factors, Prevention, and Outcomes) in…" at bounding box center [407, 567] width 660 height 47
click at [545, 544] on p "[MEDICAL_DATA] epidemiology (Trends, Risk Factors, Prevention, and Outcomes) in…" at bounding box center [407, 567] width 660 height 47
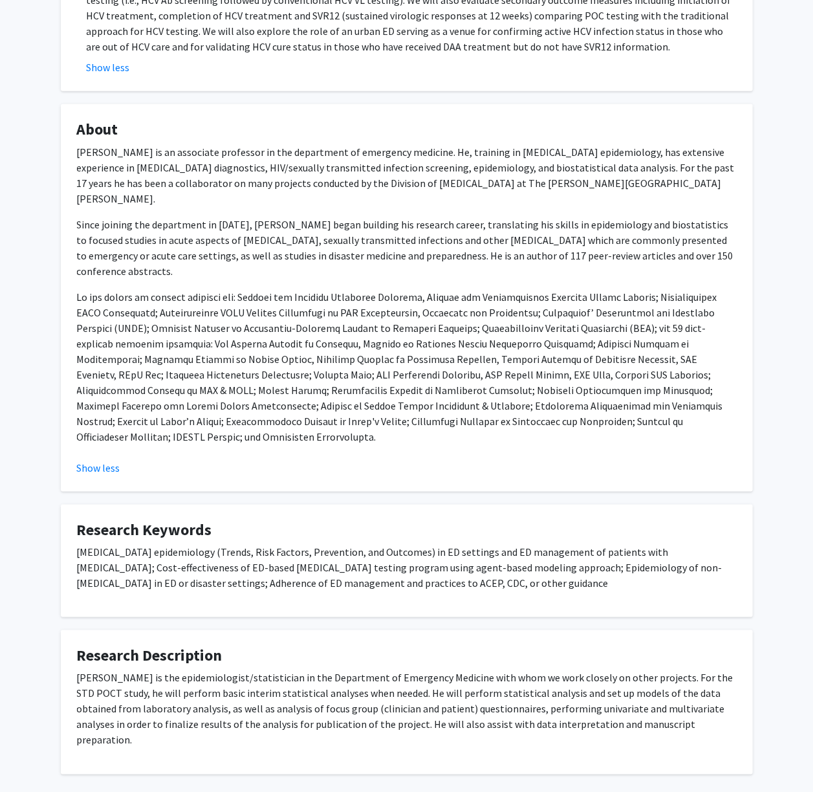
click at [539, 380] on p at bounding box center [407, 366] width 660 height 155
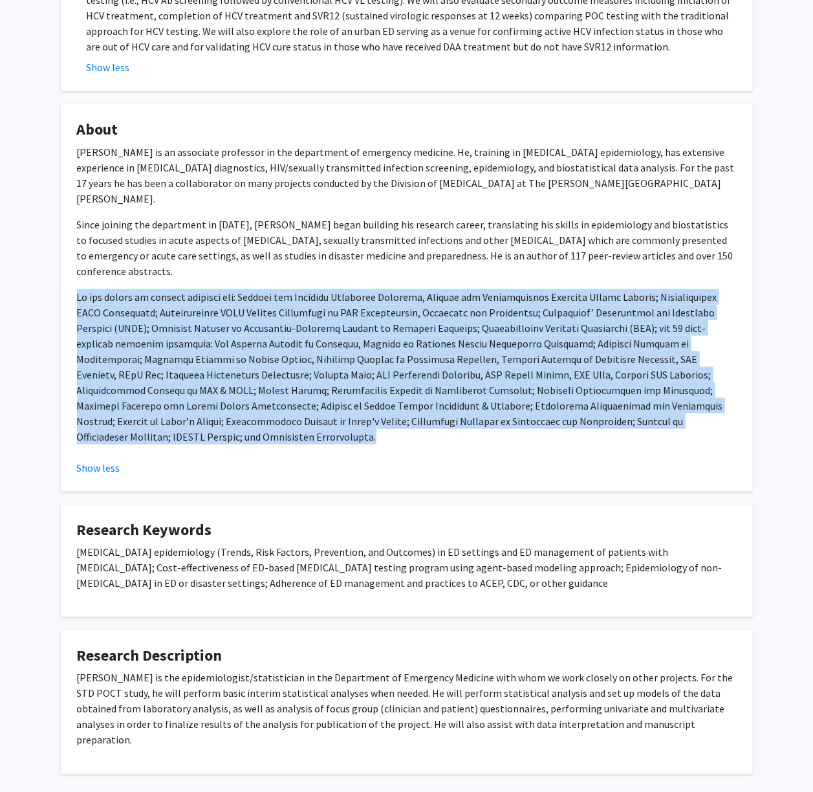
click at [550, 375] on p at bounding box center [407, 366] width 660 height 155
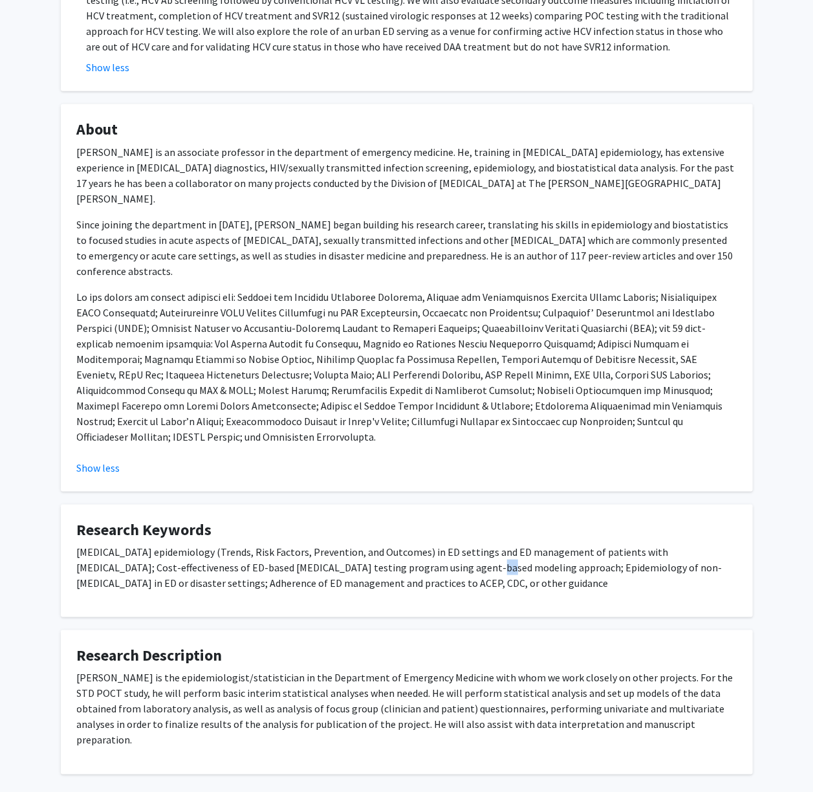
click at [406, 544] on p "[MEDICAL_DATA] epidemiology (Trends, Risk Factors, Prevention, and Outcomes) in…" at bounding box center [407, 567] width 660 height 47
click at [401, 544] on p "[MEDICAL_DATA] epidemiology (Trends, Risk Factors, Prevention, and Outcomes) in…" at bounding box center [407, 567] width 660 height 47
click at [400, 544] on p "[MEDICAL_DATA] epidemiology (Trends, Risk Factors, Prevention, and Outcomes) in…" at bounding box center [407, 567] width 660 height 47
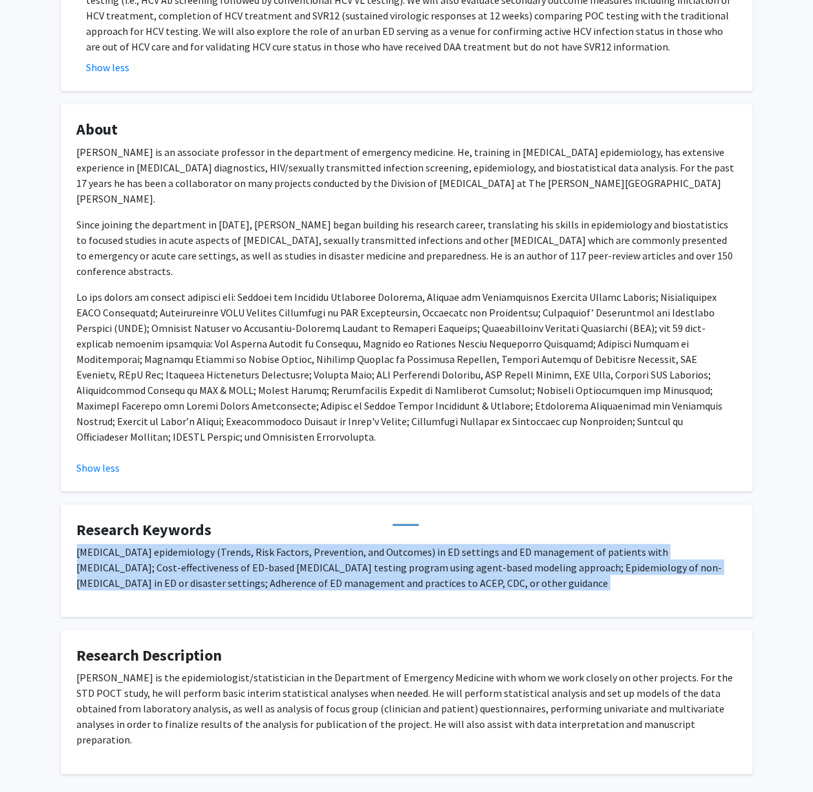
click at [400, 544] on p "[MEDICAL_DATA] epidemiology (Trends, Risk Factors, Prevention, and Outcomes) in…" at bounding box center [407, 567] width 660 height 47
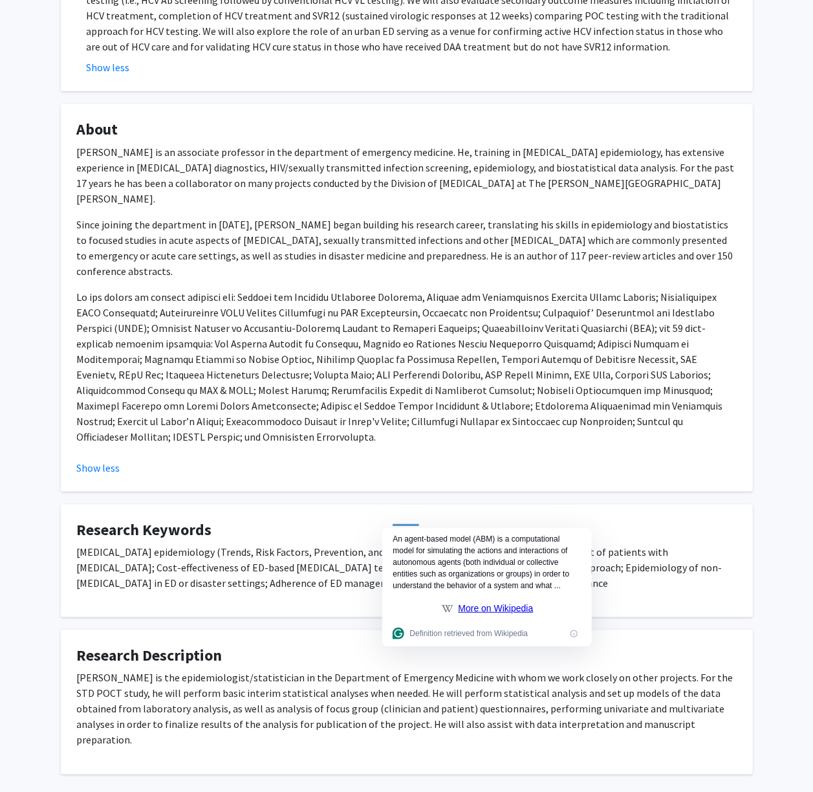
drag, startPoint x: 404, startPoint y: 481, endPoint x: 411, endPoint y: 472, distance: 11.5
click at [394, 504] on fg-card "Research Keywords [MEDICAL_DATA] epidemiology (Trends, Risk Factors, Prevention…" at bounding box center [407, 560] width 692 height 113
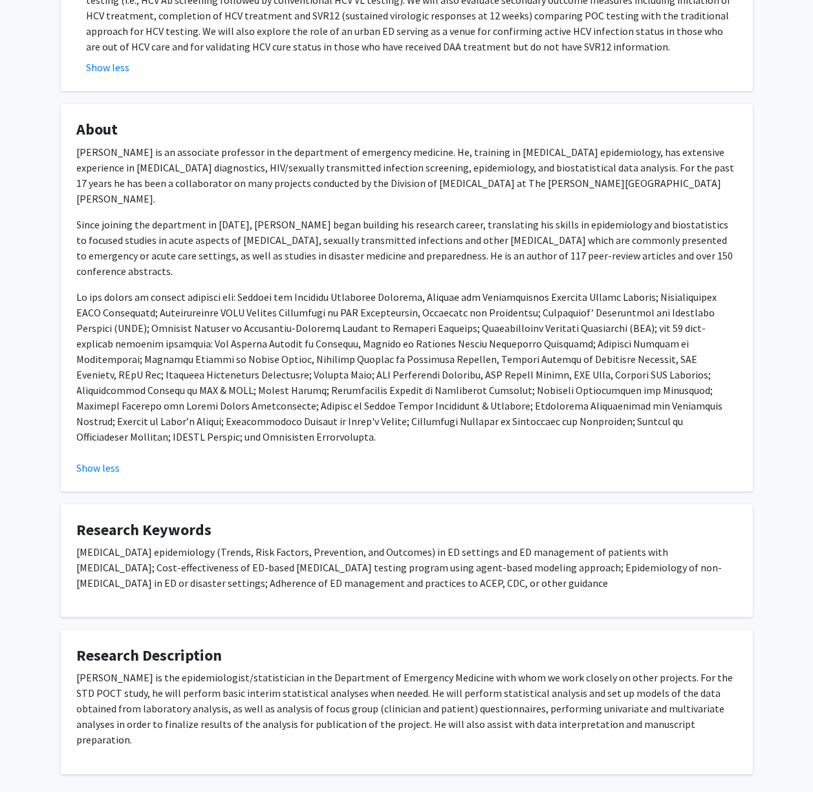
click at [422, 521] on h4 "Research Keywords" at bounding box center [407, 530] width 660 height 19
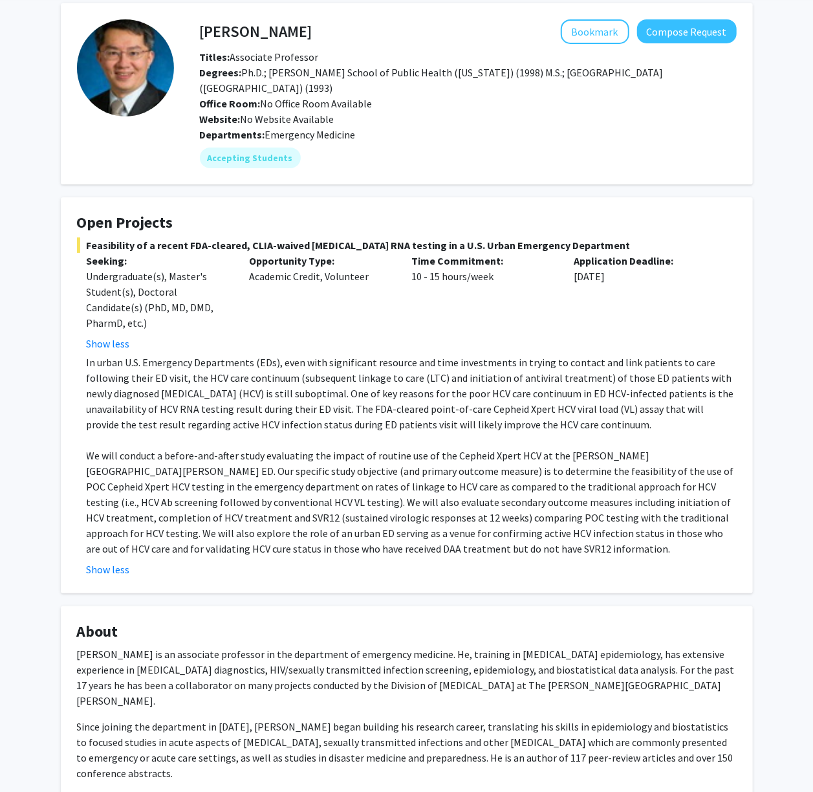
scroll to position [0, 0]
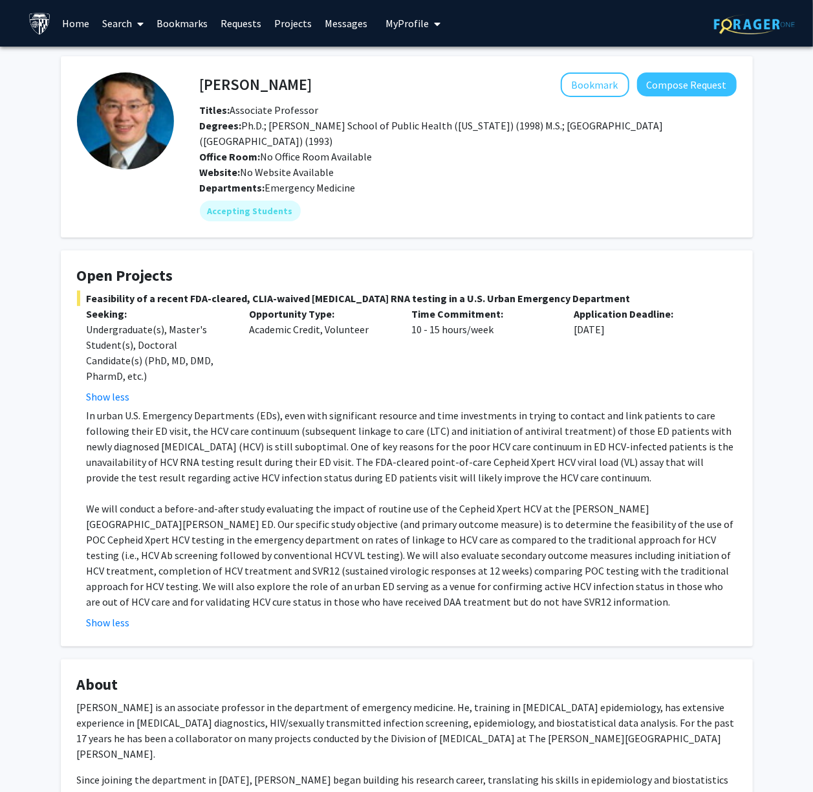
click at [290, 79] on h4 "[PERSON_NAME]" at bounding box center [256, 84] width 113 height 24
copy h4 "[PERSON_NAME]"
